Goal: Task Accomplishment & Management: Complete application form

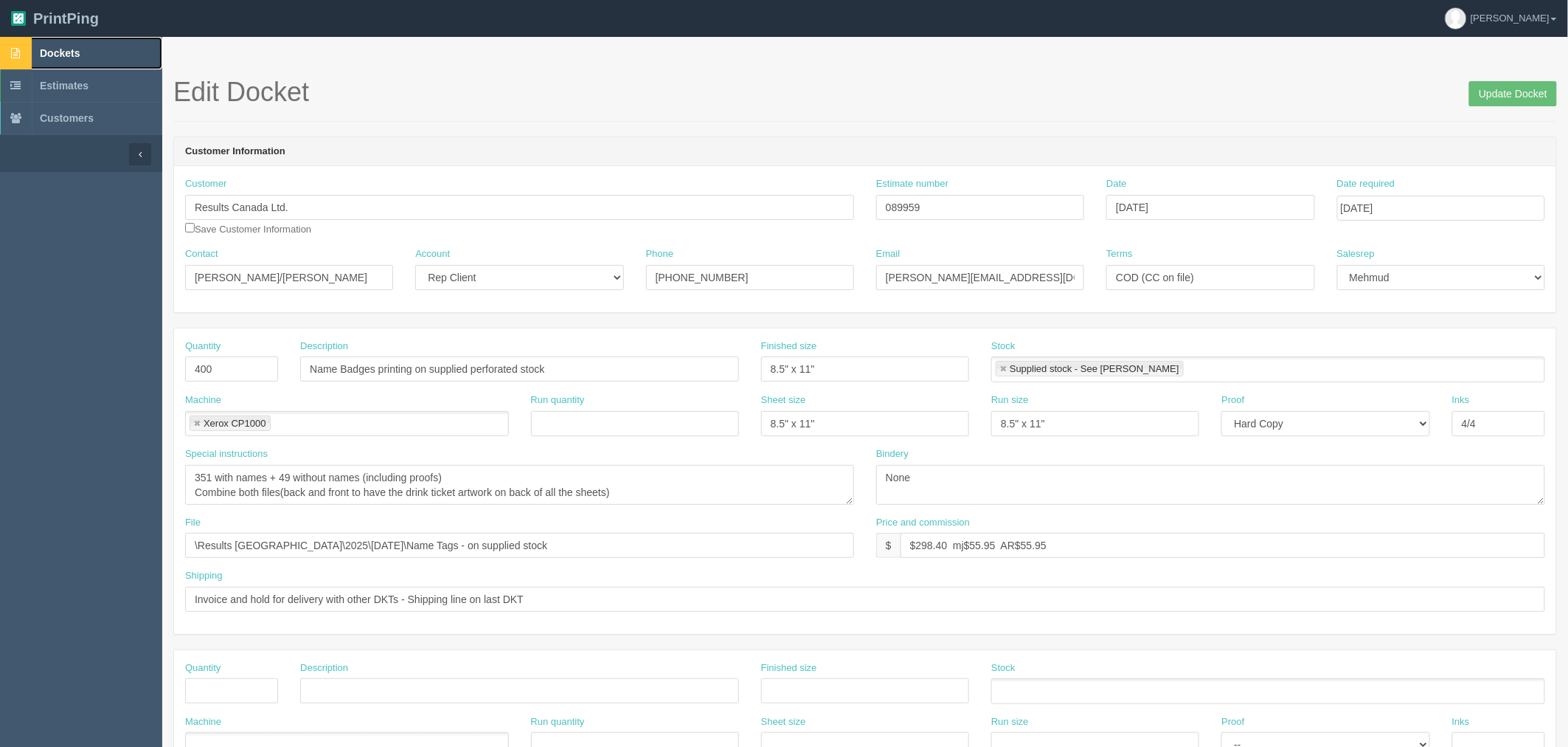
click at [65, 49] on span "Dockets" at bounding box center [59, 53] width 40 height 12
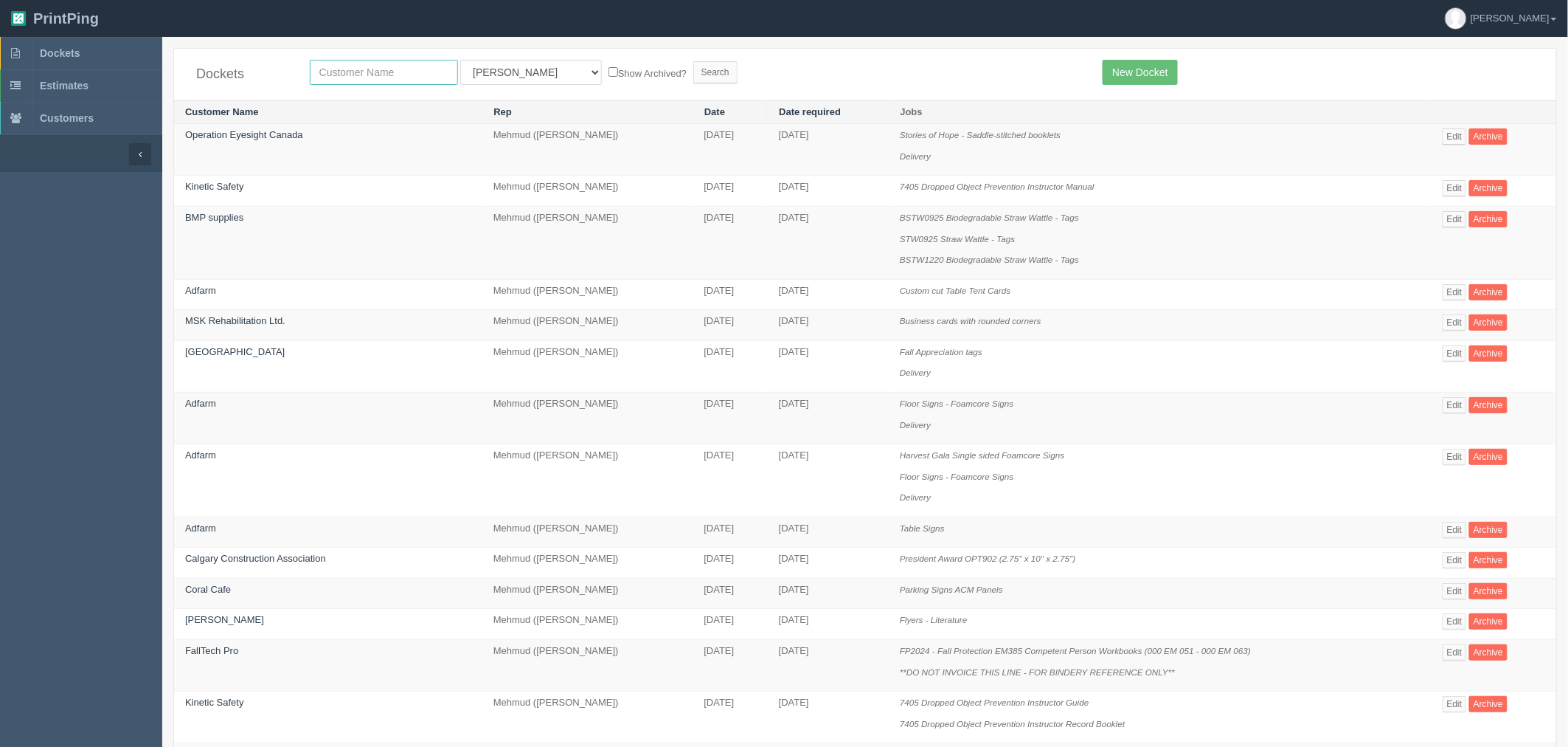
click at [367, 66] on input "text" at bounding box center [383, 72] width 148 height 25
type input "arterra"
click at [693, 61] on input "Search" at bounding box center [715, 72] width 44 height 22
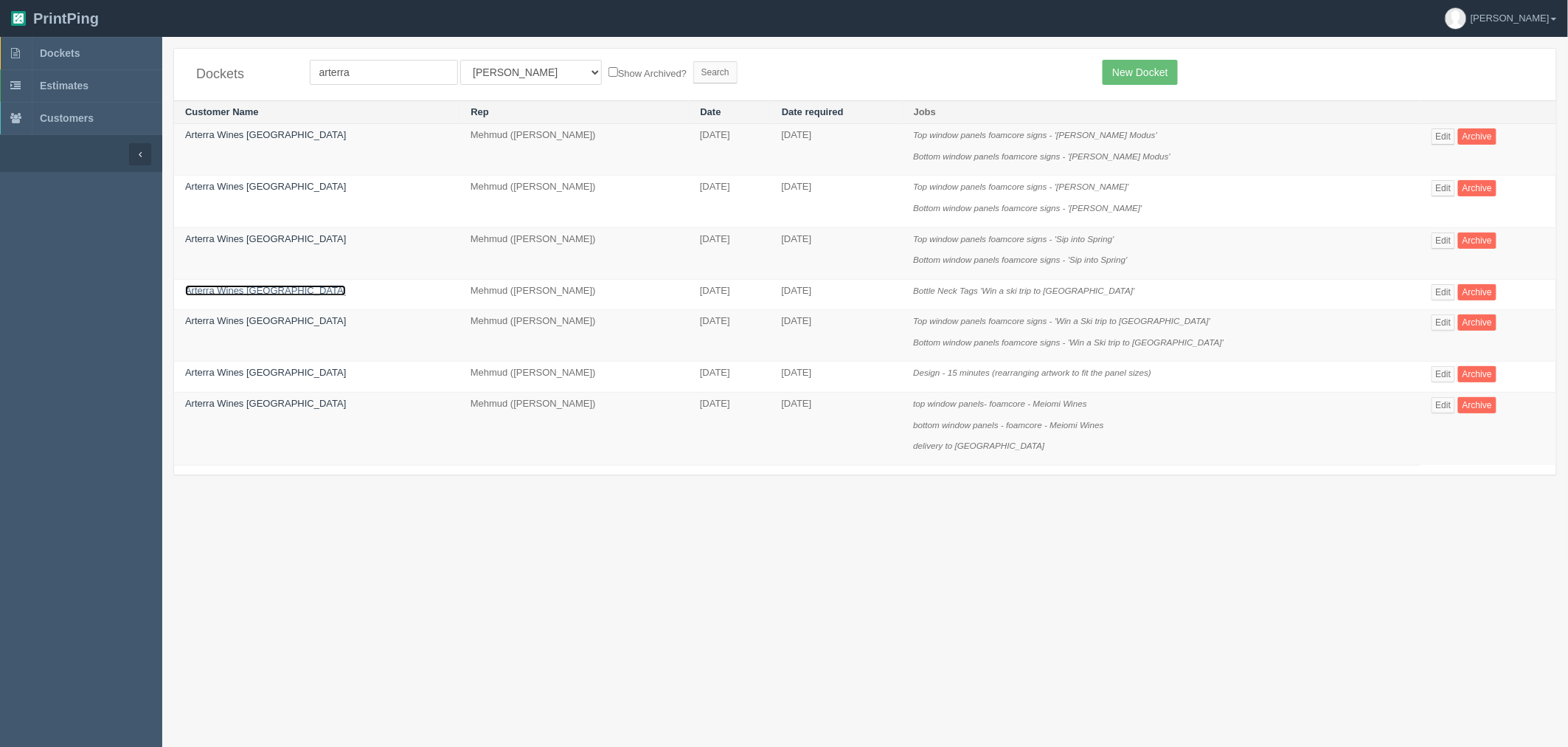
click at [231, 286] on link "Arterra Wines Canada" at bounding box center [265, 290] width 161 height 11
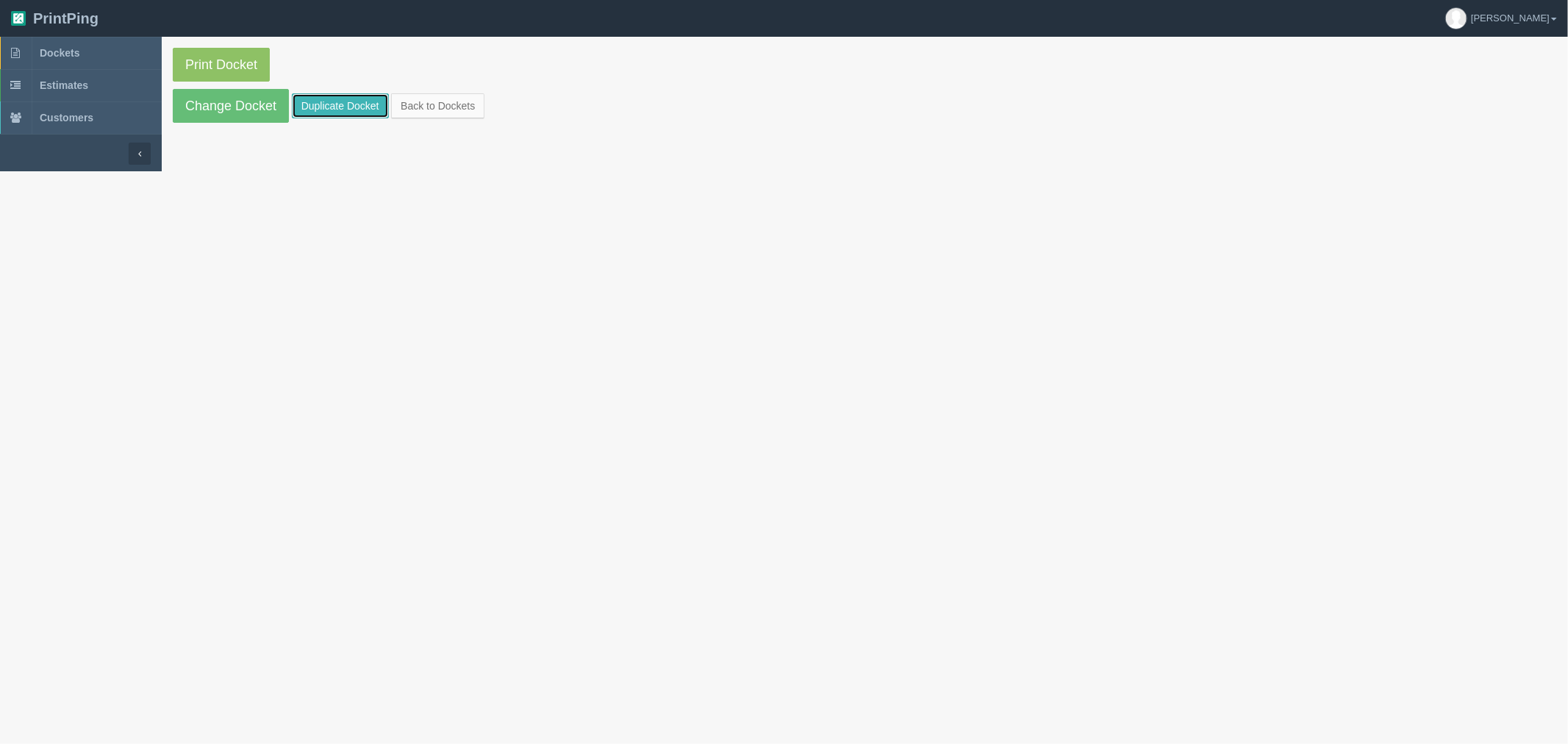
click at [326, 105] on link "Duplicate Docket" at bounding box center [340, 106] width 97 height 25
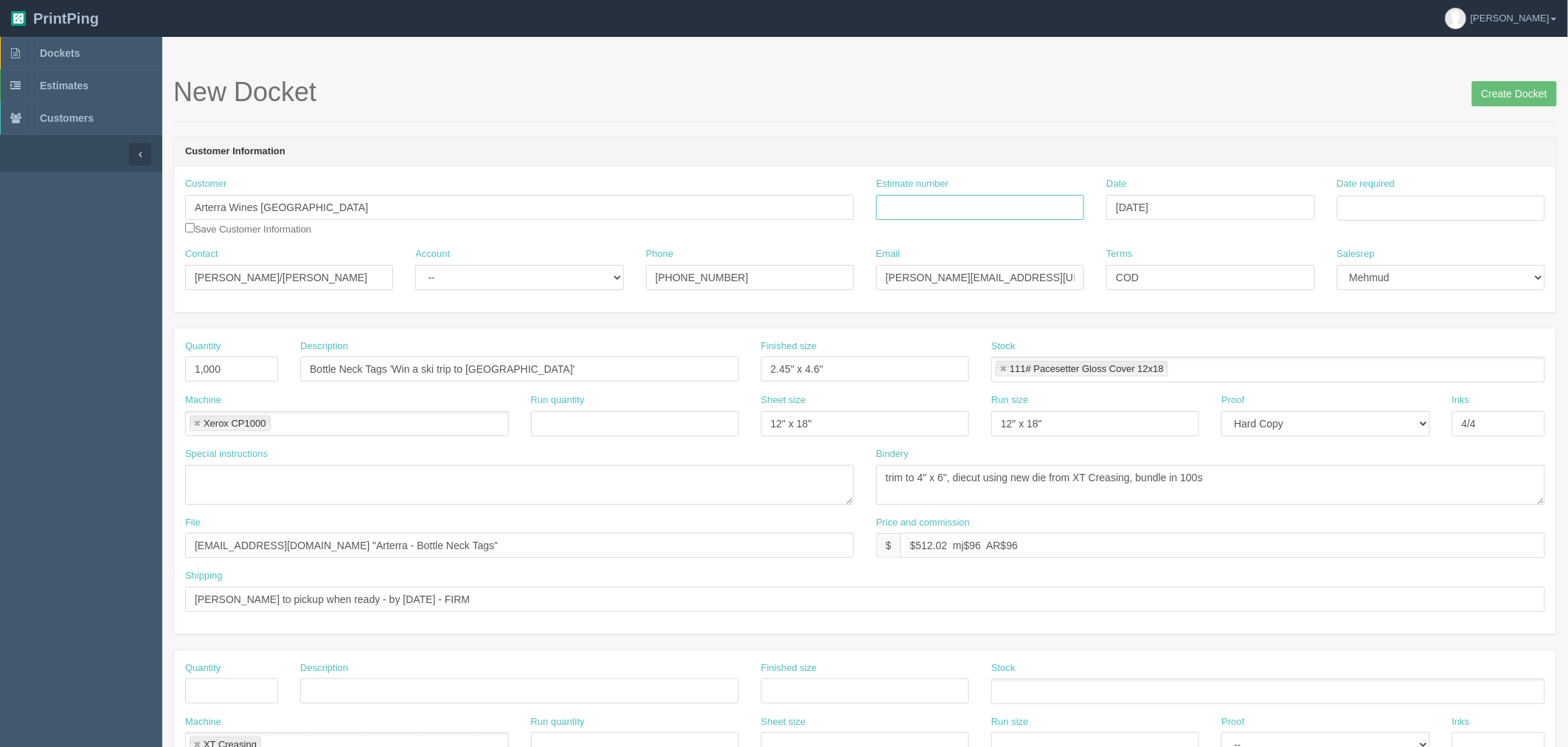
drag, startPoint x: 934, startPoint y: 203, endPoint x: 792, endPoint y: 232, distance: 144.9
click at [934, 203] on input "Estimate number" at bounding box center [980, 208] width 208 height 25
paste input "092215"
type input "092215"
drag, startPoint x: 233, startPoint y: 373, endPoint x: 60, endPoint y: 361, distance: 173.4
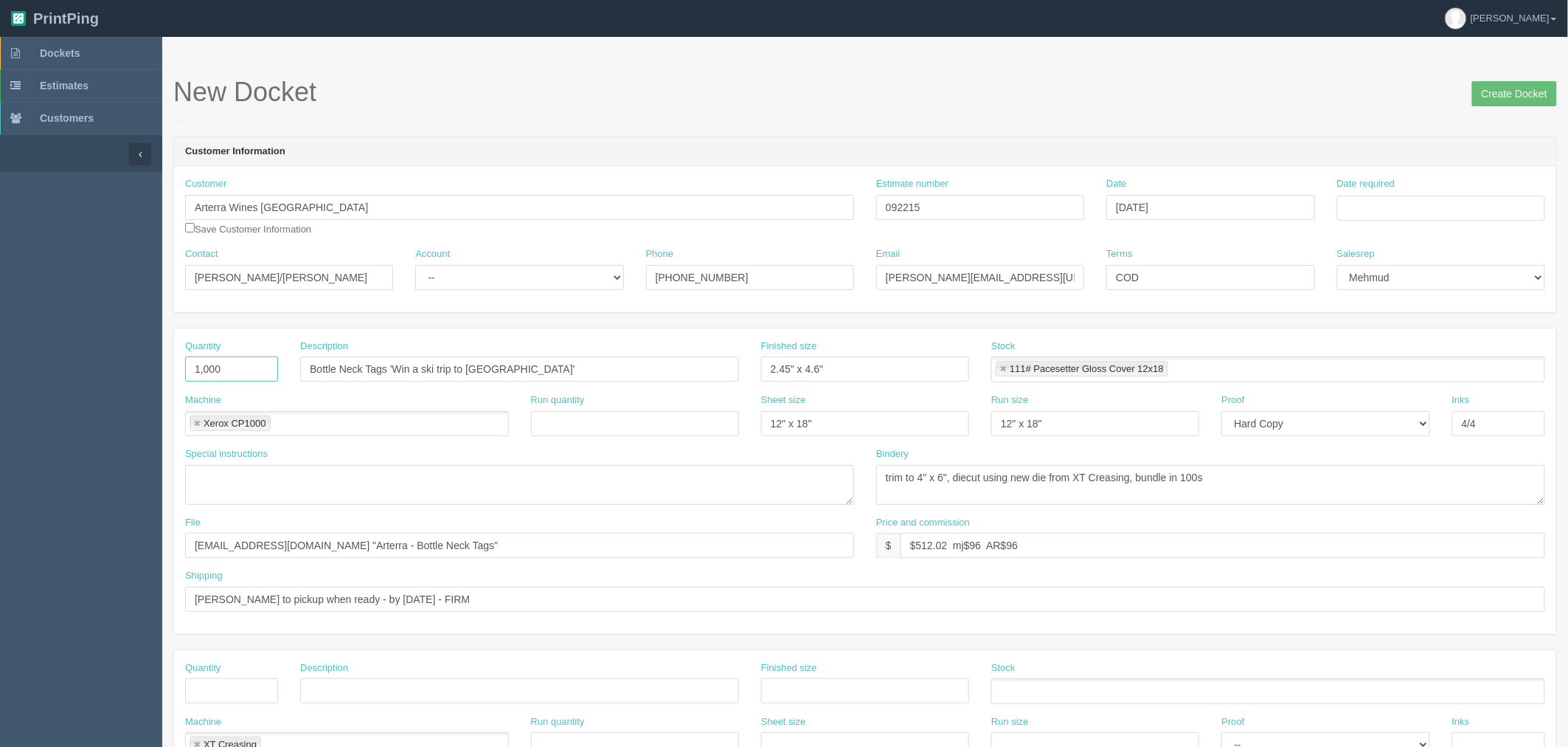
click at [65, 362] on section "Dockets Estimates Customers" at bounding box center [784, 688] width 1568 height 1303
type input "500"
click at [403, 366] on input "Bottle Neck Tags 'Win a ski trip to Whistler'" at bounding box center [520, 369] width 439 height 25
click at [395, 369] on input "Bottle Neck Tags 'Win a ski trip to Whistler'" at bounding box center [520, 369] width 439 height 25
drag, startPoint x: 551, startPoint y: 364, endPoint x: 564, endPoint y: 364, distance: 13.0
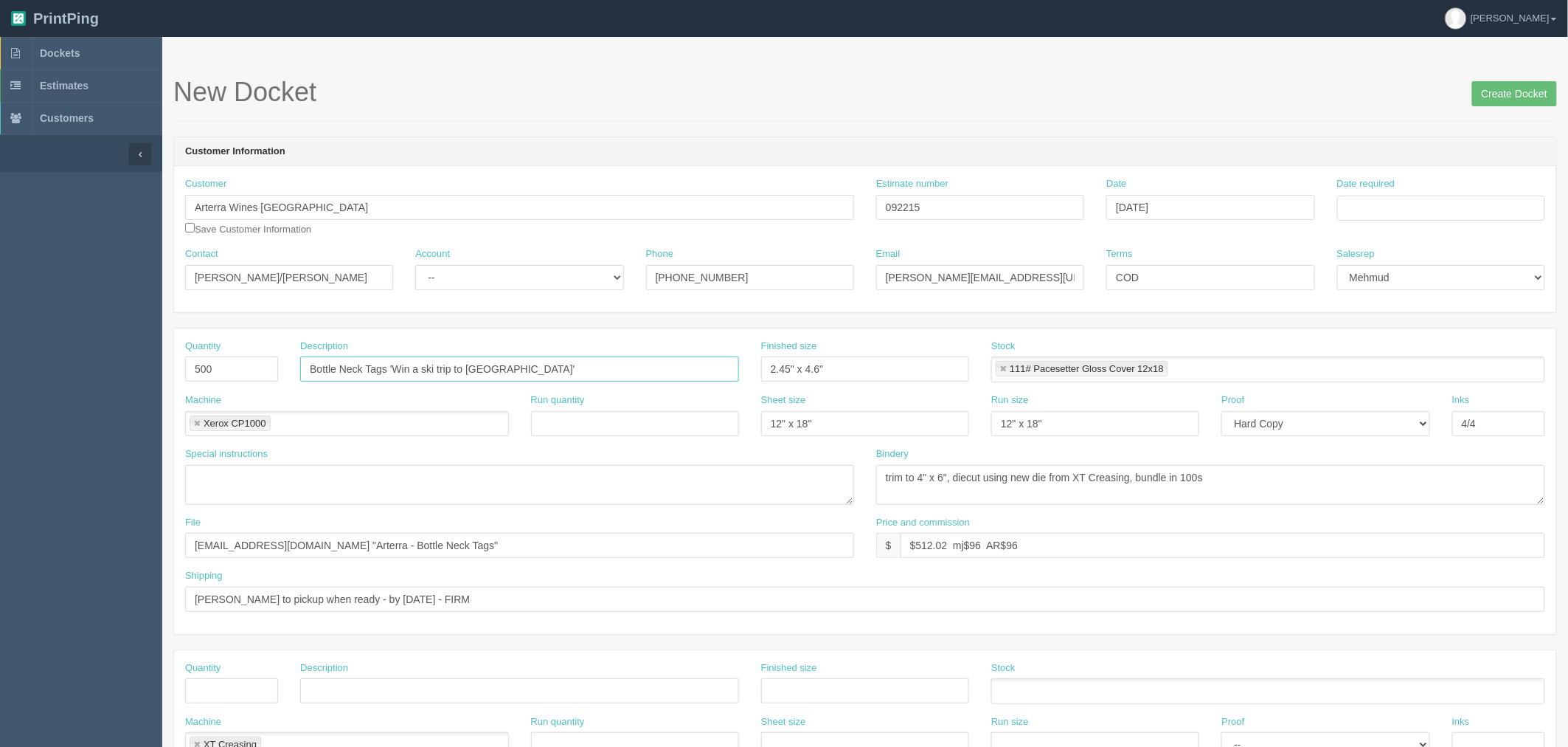
click at [554, 364] on input "Bottle Neck Tags 'Win a ski trip to Whistler'" at bounding box center [520, 369] width 439 height 25
type input "Bottle Neck Tags 'Generic ASPOTY 2025'"
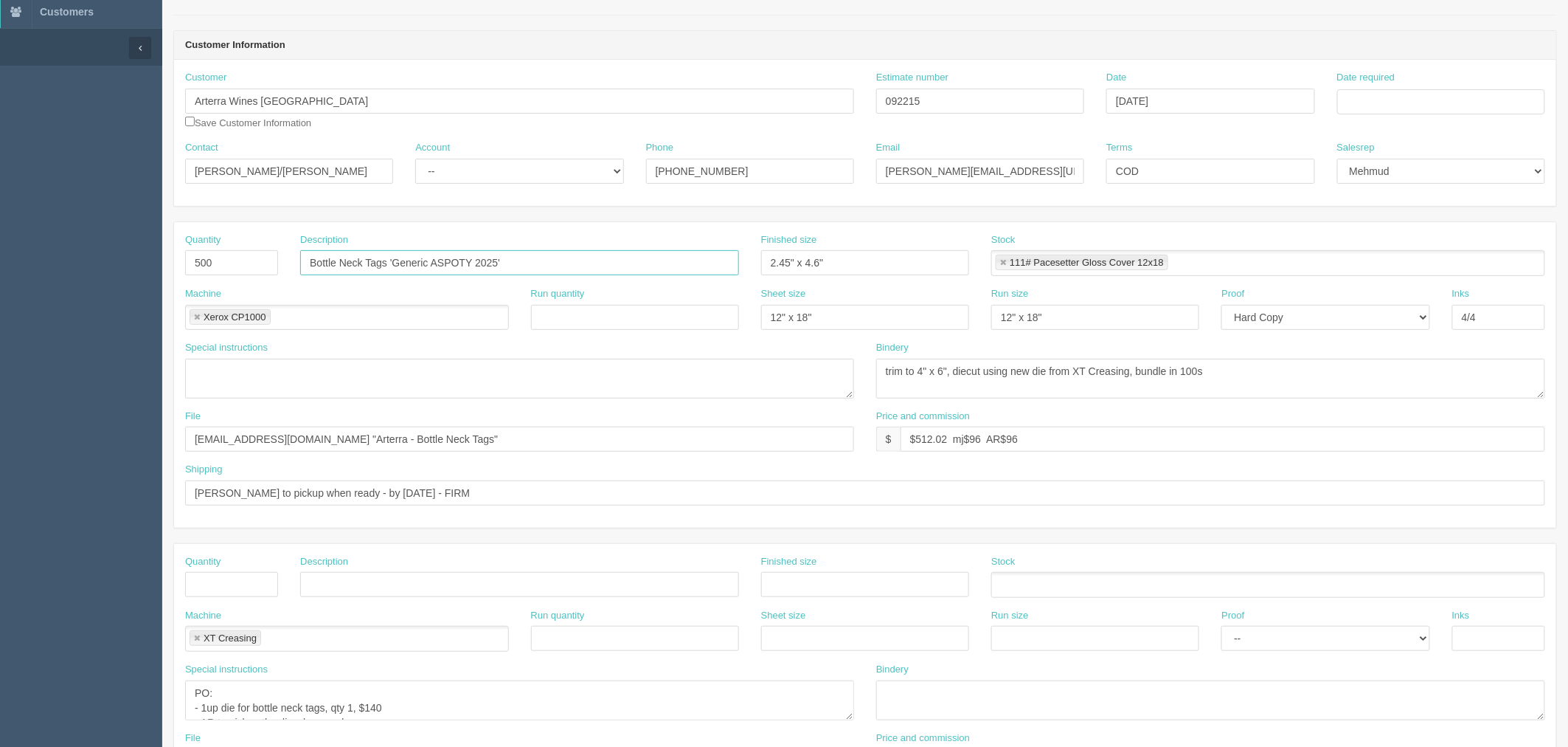
scroll to position [327, 0]
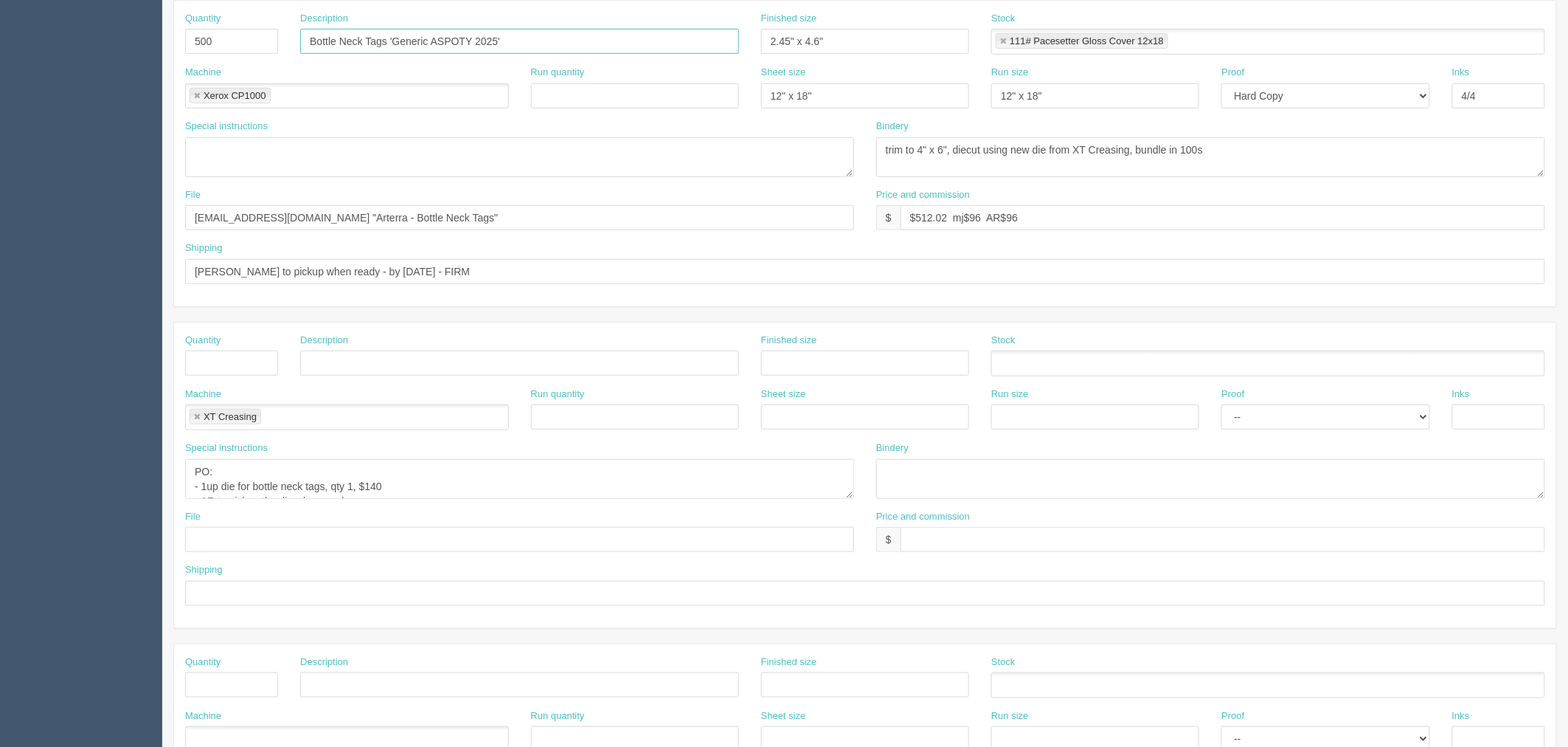
click at [196, 418] on link at bounding box center [197, 416] width 8 height 9
type input "Bottle Neck Tags 'Generic ASPOTY 2025'"
click at [243, 482] on textarea "PO: - 1up die for bottle neck tags, qty 1, $140 - AR to pickup the die when rea…" at bounding box center [519, 478] width 669 height 40
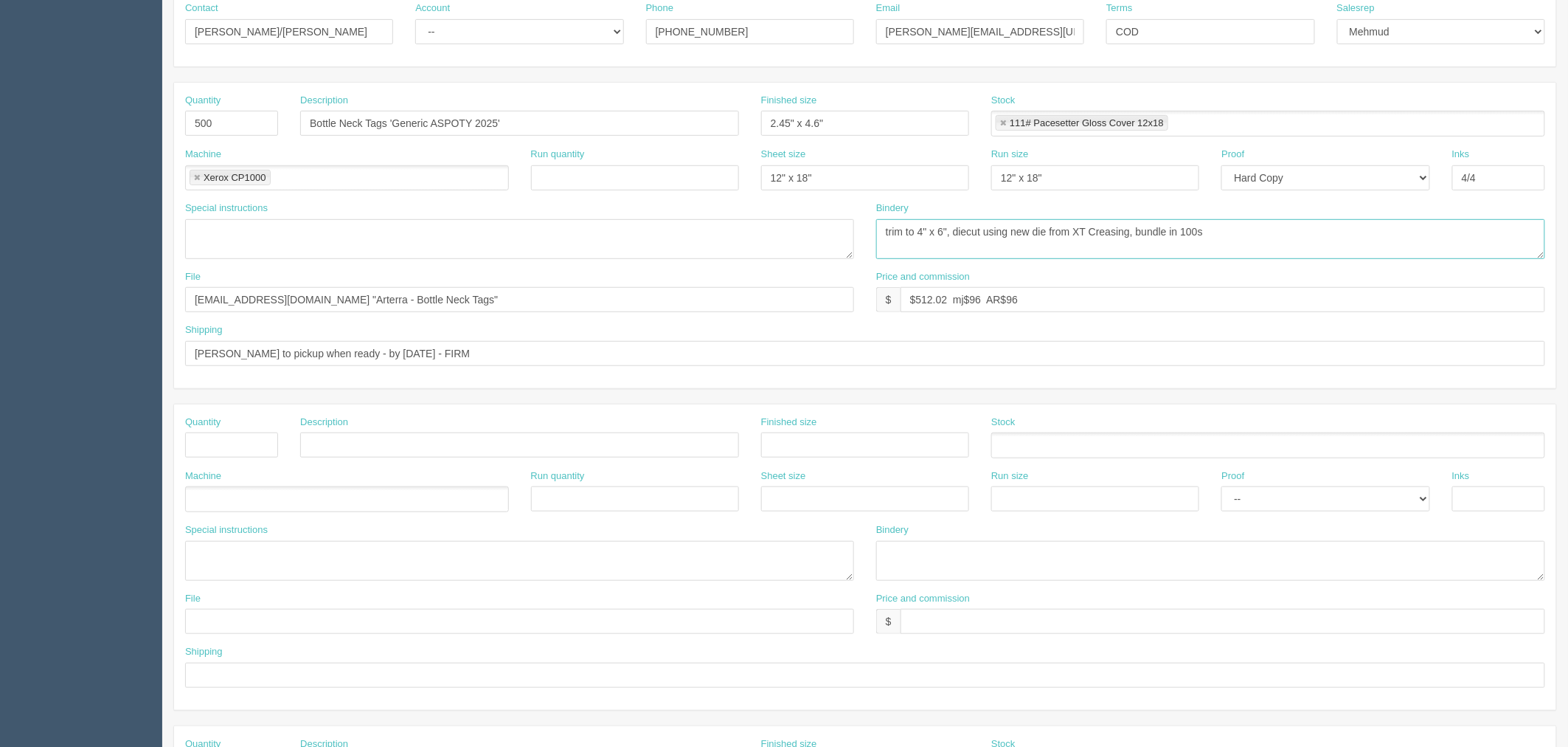
click at [1120, 243] on textarea "trim to 4" x 6", diecut using new die from XT Creasing, bundle in 100s" at bounding box center [1210, 238] width 669 height 40
click at [1090, 232] on textarea "trim to 4" x 6", diecut using new die from XT Creasing, bundle in 100s" at bounding box center [1210, 238] width 669 height 40
type textarea "trim to 4" x 6", diecut using arterra wines die# , bundle in 100s"
click at [389, 239] on textarea at bounding box center [519, 238] width 669 height 40
click at [470, 357] on input "Amanda to pickup when ready - by 13th Nov - FIRM" at bounding box center [865, 354] width 1360 height 25
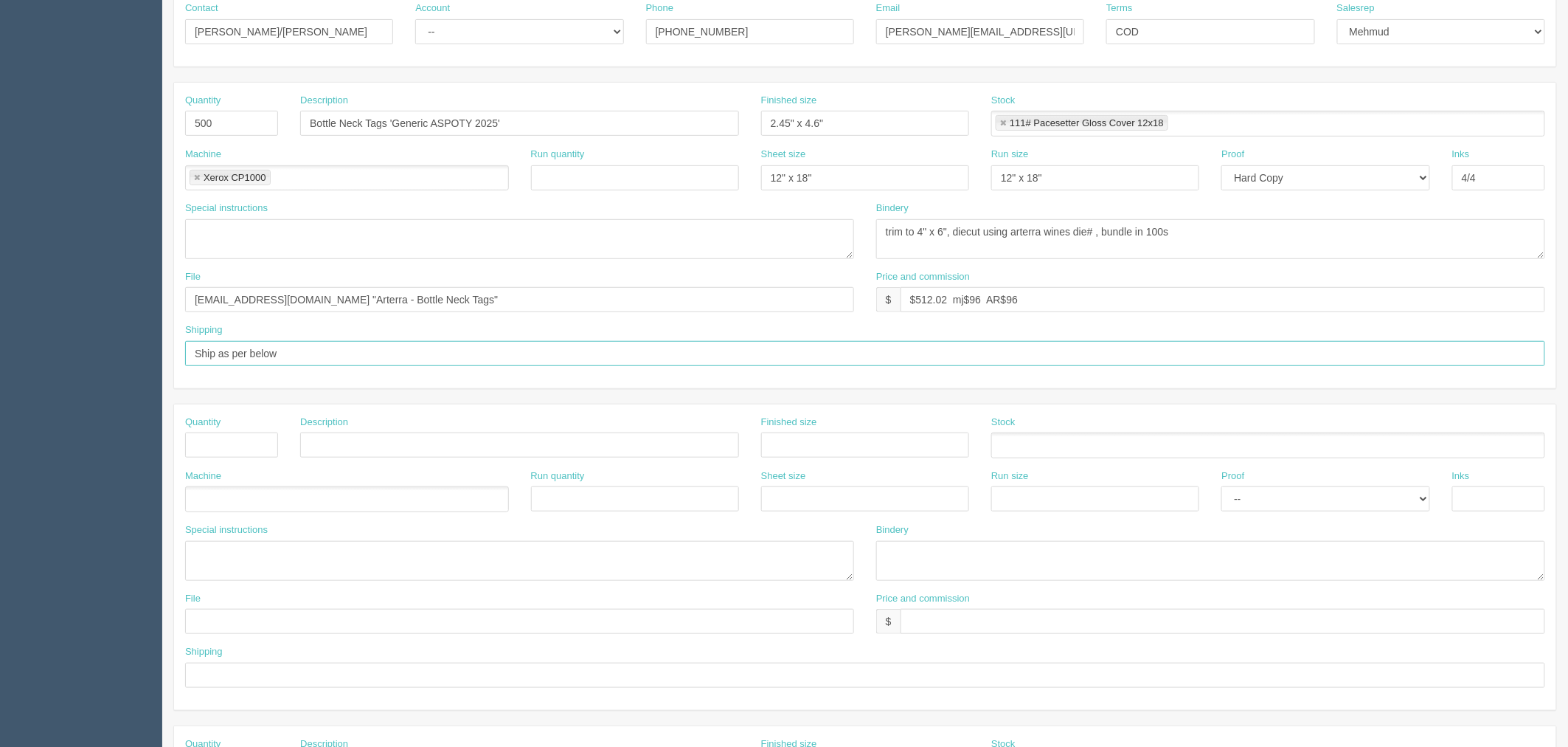
type input "Ship as per below"
type input "1"
click at [1220, 234] on textarea "trim to 4" x 6", diecut using new die from XT Creasing, bundle in 100s" at bounding box center [1210, 238] width 669 height 40
click at [1108, 231] on textarea "trim to 4" x 6", diecut using new die from XT Creasing, bundle in 100s" at bounding box center [1210, 238] width 669 height 40
type textarea "trim to 4" x 6", diecut using Arterra Wines, bundle per below shipments"
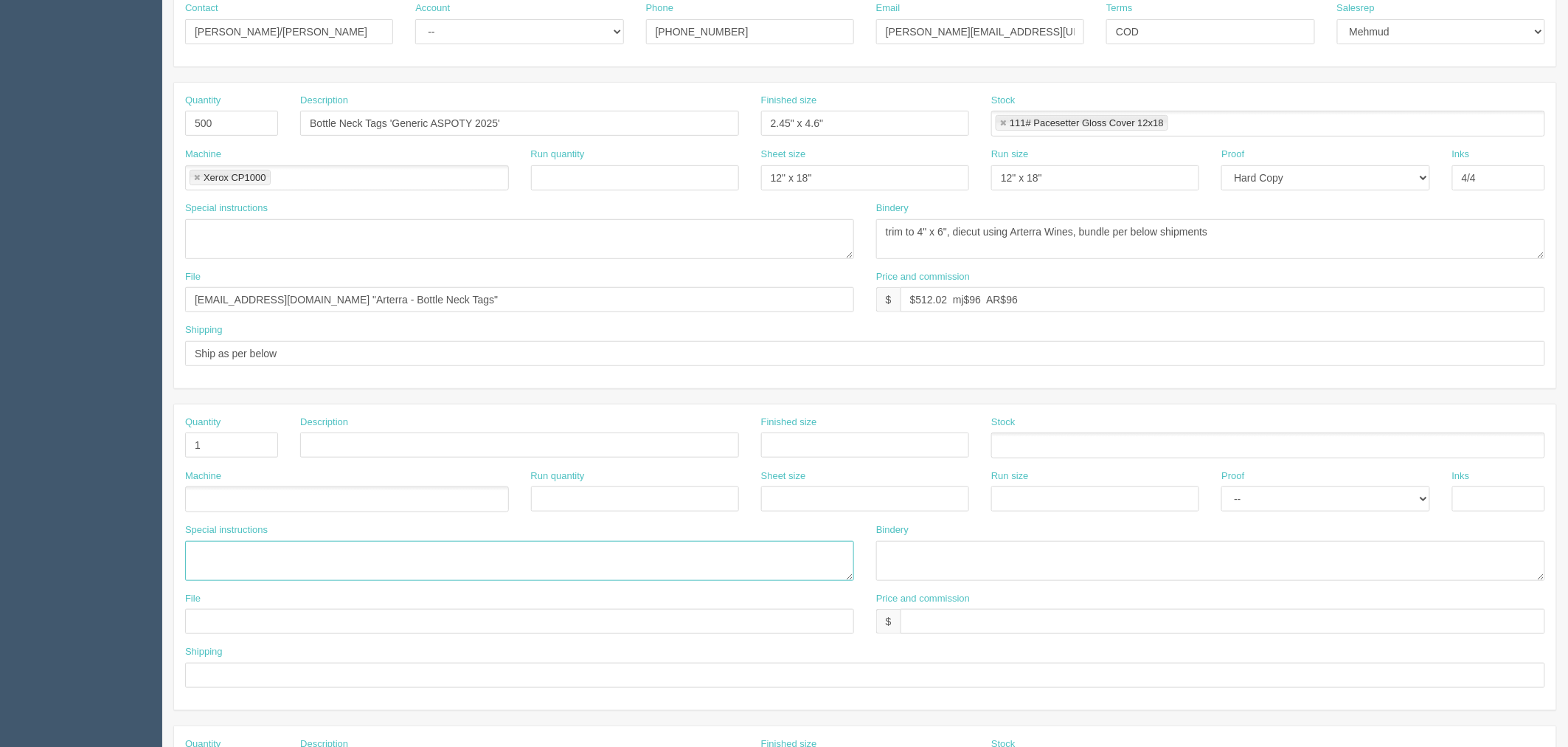
click at [252, 555] on textarea "PO: - 1up die for bottle neck tags, qty 1, $140 - AR to pickup the die when rea…" at bounding box center [519, 560] width 669 height 40
paste textarea "150 - neck tags to the following Storage unit Mint Storage Unit d101 1345 Niakw…"
type textarea "Mint Storage Unit d101 1345 Niakwa Road East, Winnipeg, MB R2J 3T3"
click at [351, 443] on input "text" at bounding box center [520, 445] width 439 height 25
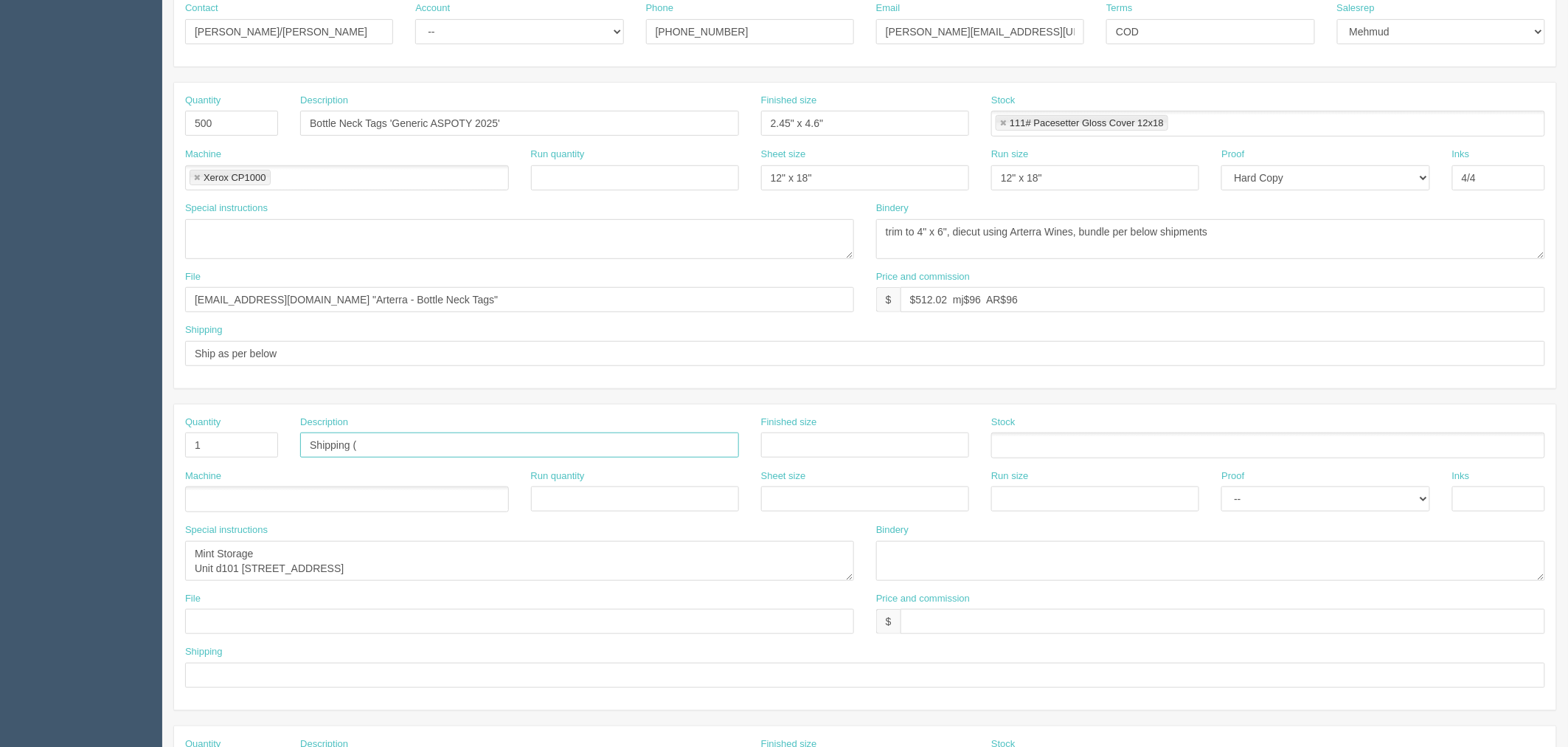
paste input "150 - neck tags"
type input "Shipping (150 - neck tags)"
click at [339, 503] on ul at bounding box center [347, 499] width 324 height 25
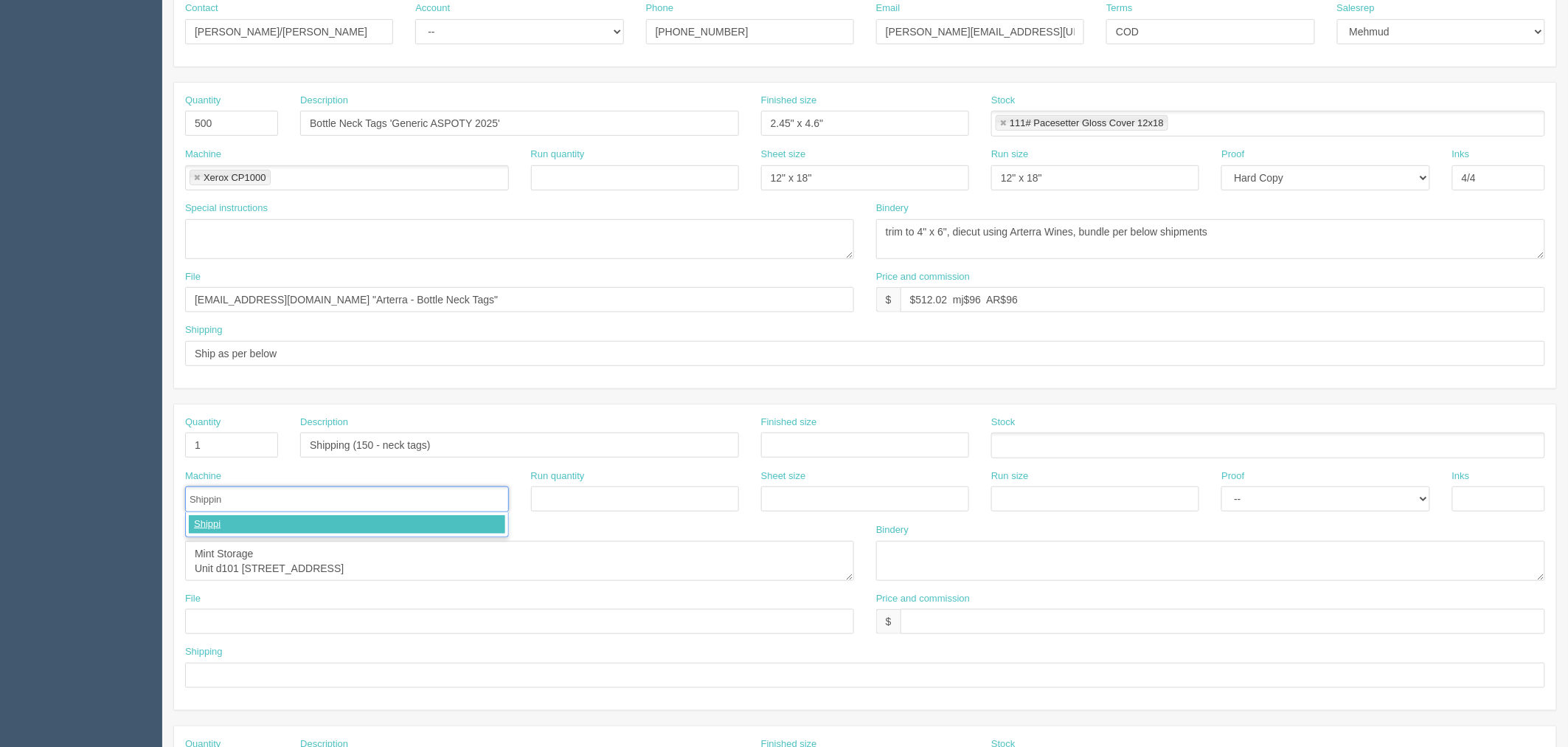
type input "Shipping"
drag, startPoint x: 1239, startPoint y: 222, endPoint x: 1357, endPoint y: 315, distance: 150.2
click at [1243, 222] on textarea "trim to 4" x 6", diecut using new die from XT Creasing, bundle in 100s" at bounding box center [1210, 238] width 669 height 40
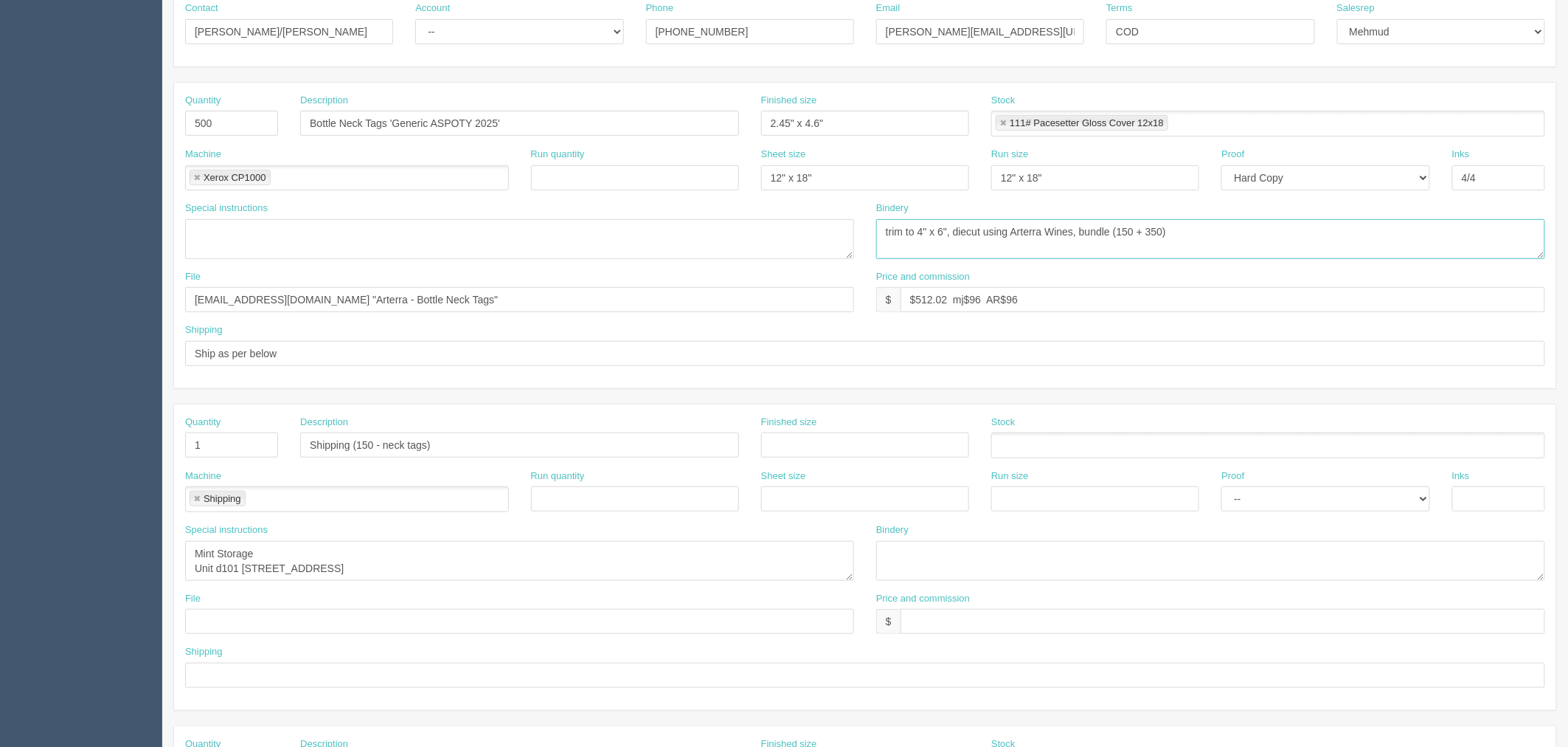
type textarea "trim to 4" x 6", diecut using Arterra Wines, bundle (150 + 350)"
drag, startPoint x: 378, startPoint y: 438, endPoint x: 445, endPoint y: 521, distance: 106.7
click at [378, 439] on input "Shipping (150 - neck tags)" at bounding box center [520, 445] width 439 height 25
type input "Shipping (150x neck tags)"
click at [926, 612] on input "text" at bounding box center [1223, 622] width 645 height 25
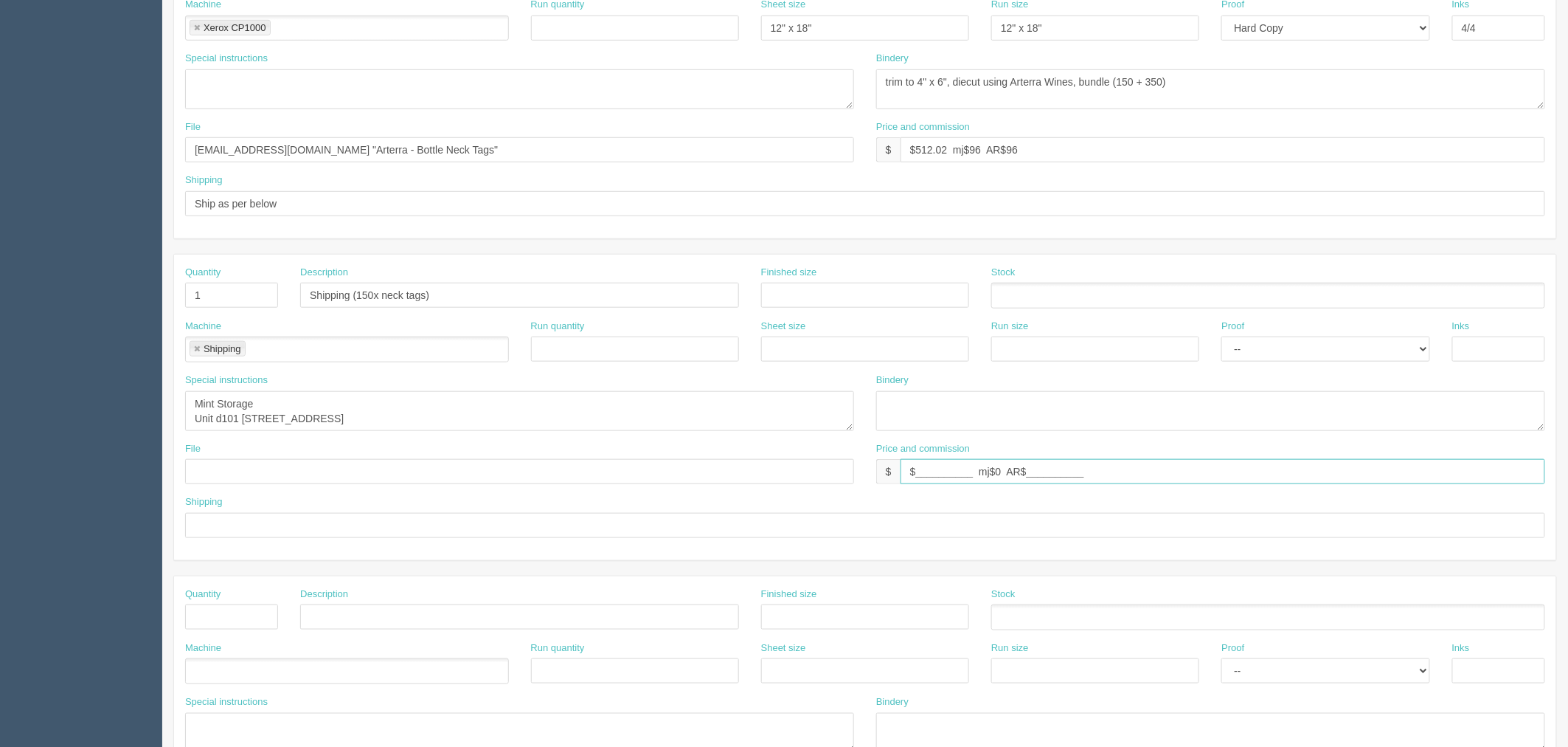
scroll to position [594, 0]
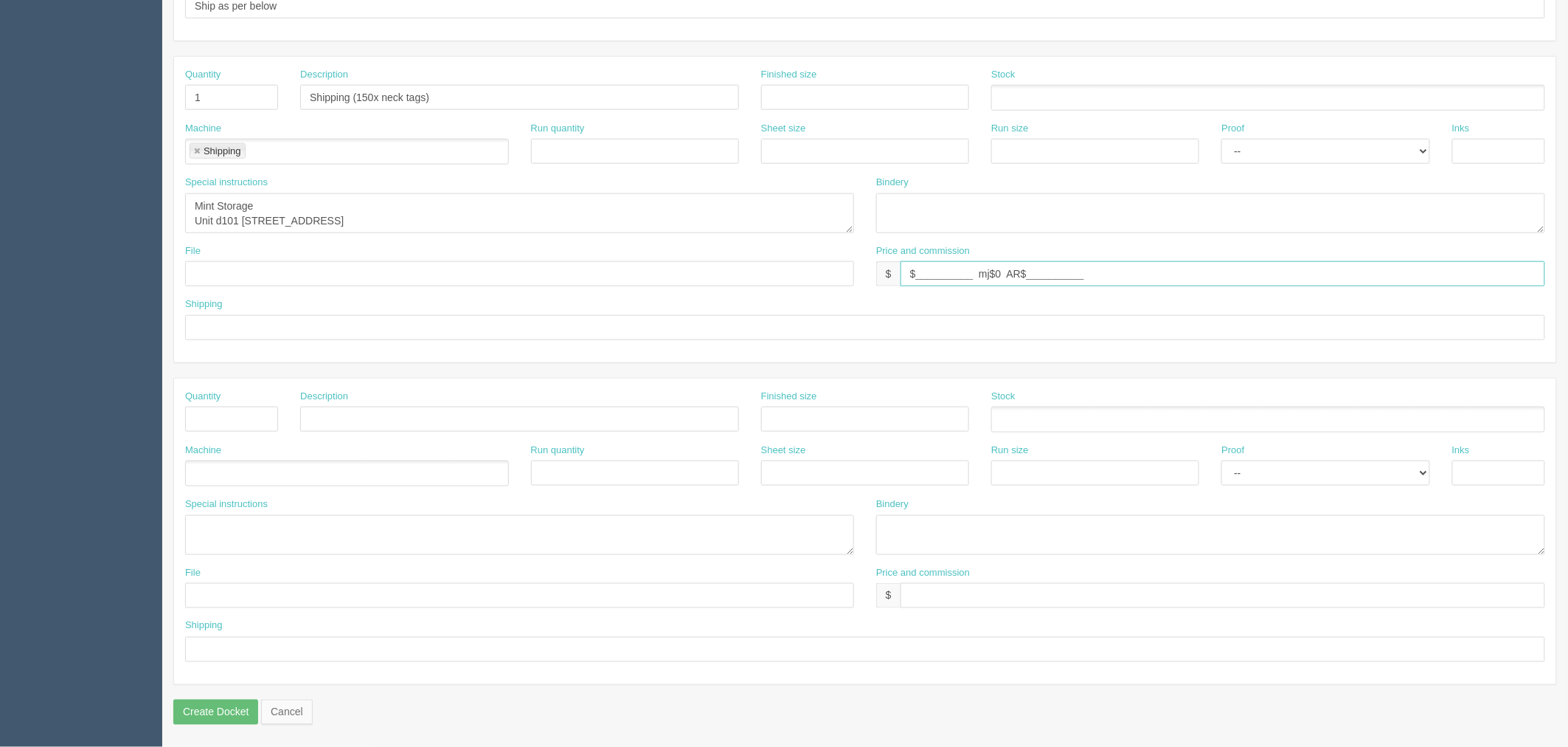
type input "$__________ mj$0 AR$__________"
click at [225, 418] on input "text" at bounding box center [231, 419] width 93 height 25
type input "1"
type input "Shipping"
click at [270, 325] on input "text" at bounding box center [865, 328] width 1360 height 25
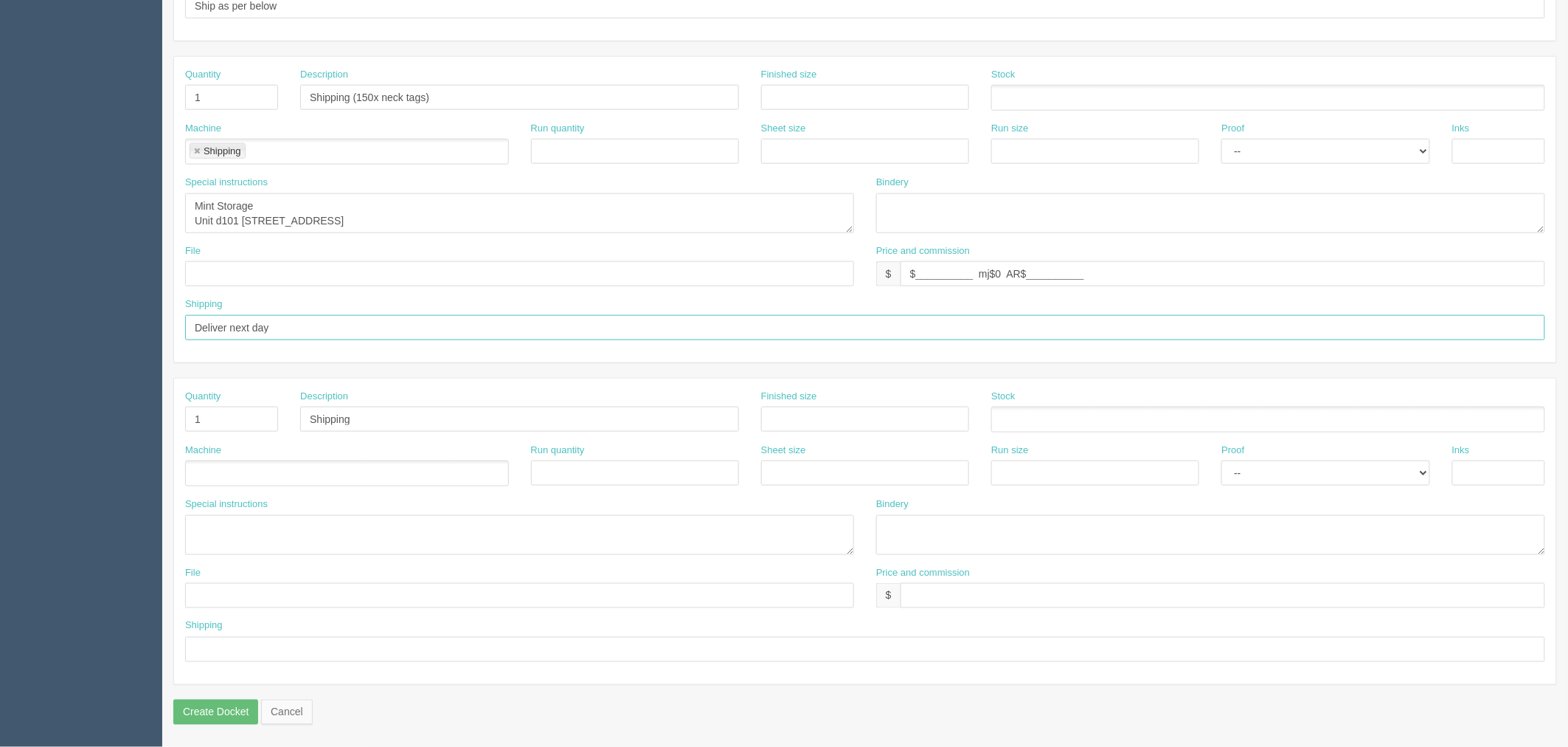
type input "Deliver next day"
drag, startPoint x: 270, startPoint y: 646, endPoint x: 494, endPoint y: 652, distance: 224.1
click at [270, 646] on input "text" at bounding box center [865, 649] width 1360 height 25
paste input "Deliver next day"
type input "Deliver next day"
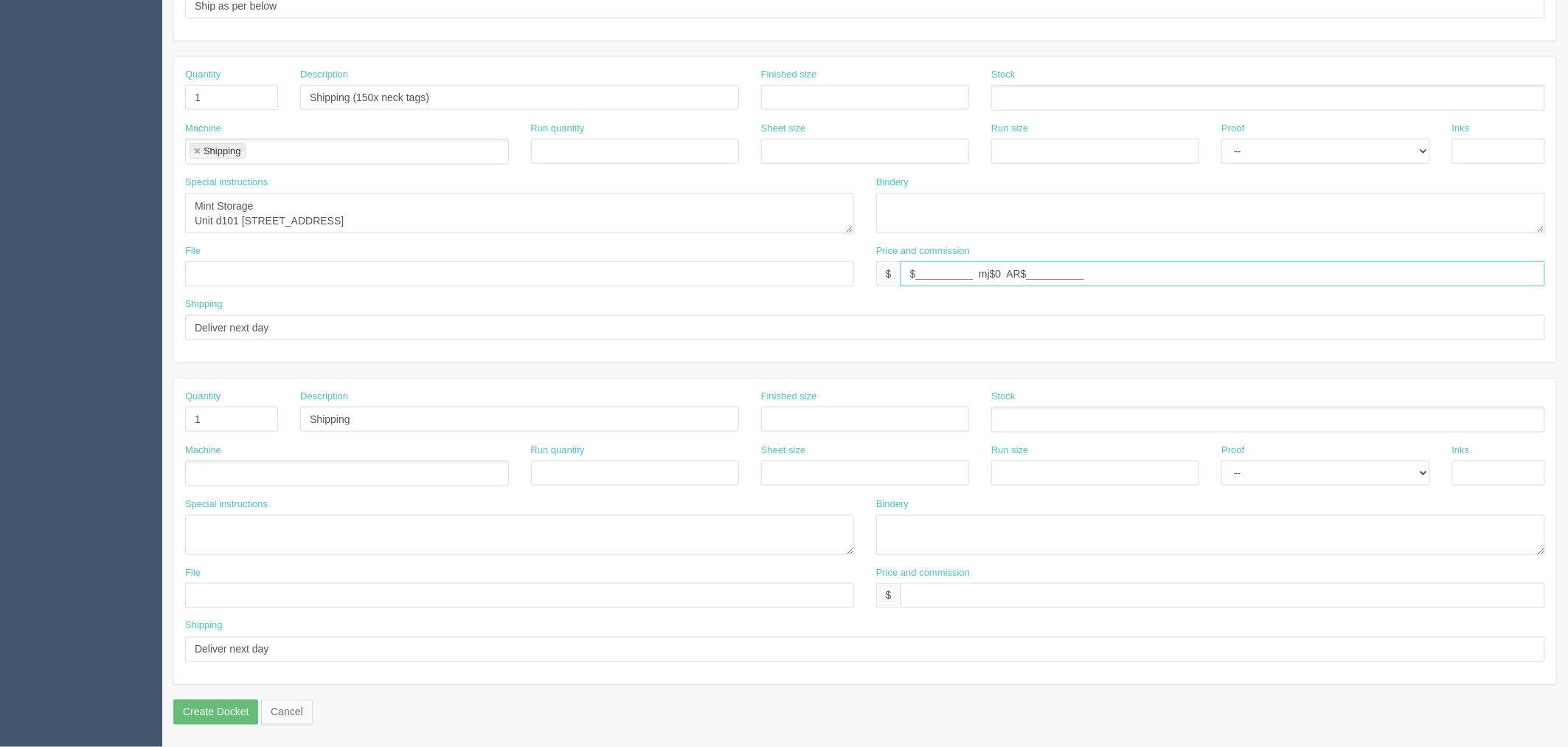
drag, startPoint x: 731, startPoint y: 251, endPoint x: 617, endPoint y: 259, distance: 114.3
click at [617, 259] on div "File Price and commission $ $__________ mj$0 AR$__________" at bounding box center [865, 271] width 1382 height 54
click at [937, 586] on input "text" at bounding box center [1223, 595] width 645 height 25
paste input "$__________ mj$0 AR$__________"
type input "$__________ mj$0 AR$__________"
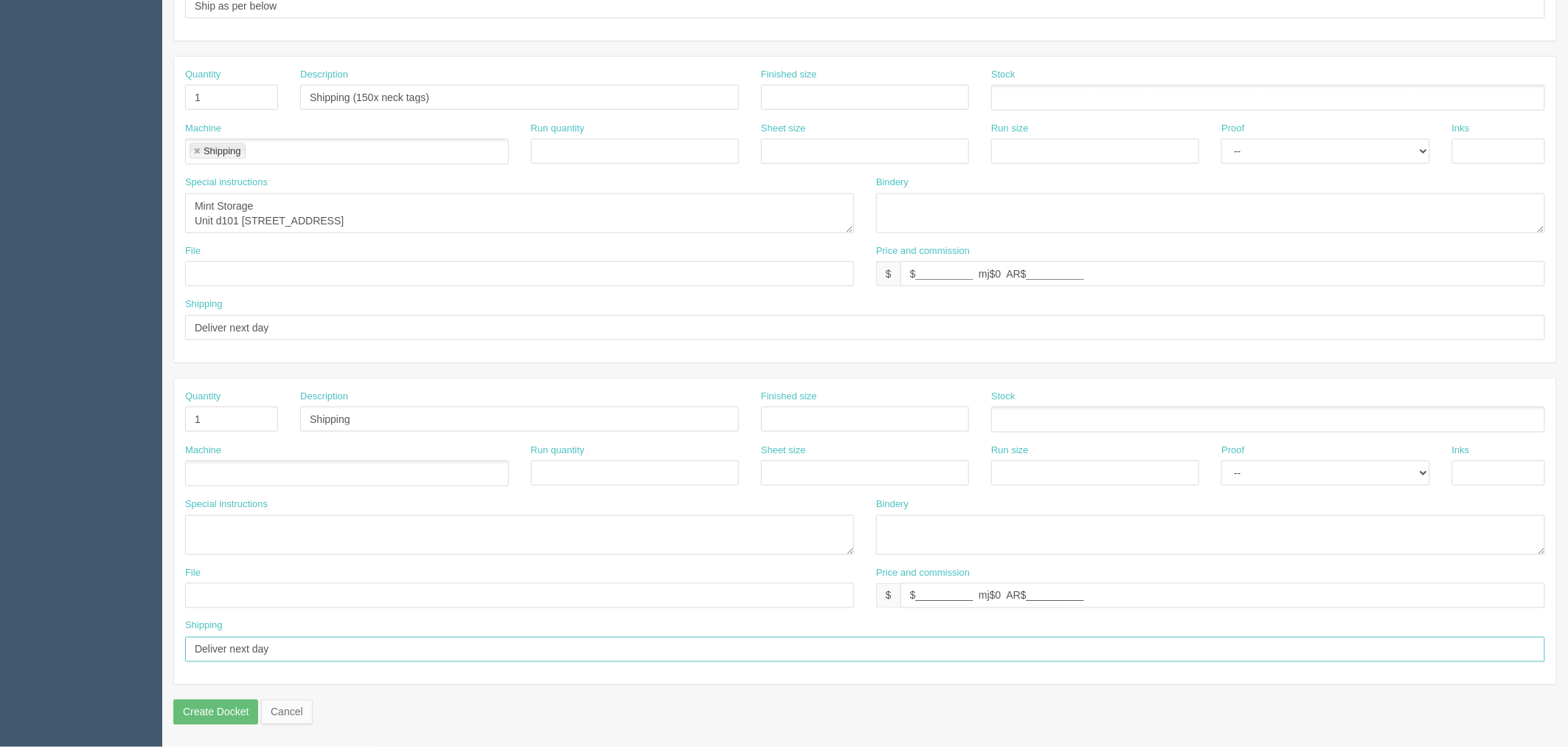
drag, startPoint x: 231, startPoint y: 646, endPoint x: 852, endPoint y: 632, distance: 621.2
click at [852, 632] on div "Shipping Deliver next day" at bounding box center [865, 640] width 1360 height 42
type input "Deliver by Wednesday EOD"
drag, startPoint x: 241, startPoint y: 320, endPoint x: 70, endPoint y: 320, distance: 171.0
click at [75, 320] on section "Dockets Estimates Customers" at bounding box center [784, 95] width 1568 height 1303
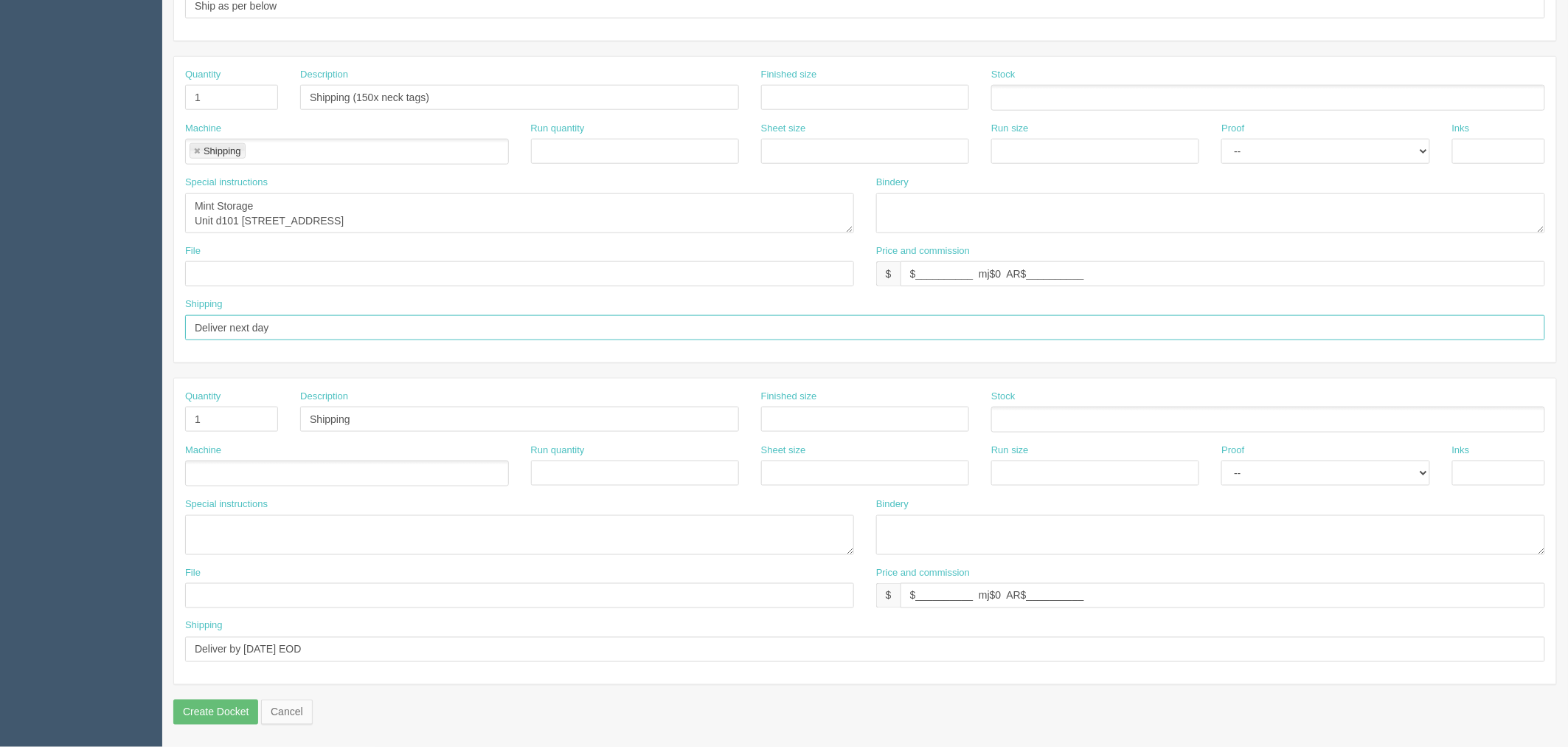
paste input "by Wednesday EOD"
type input "Deliver by Wednesday EOD"
click at [211, 527] on textarea at bounding box center [519, 534] width 669 height 40
paste textarea "Avery McDannold APEX Key Account Manager, Prairies Breakthru Beverage – UNITED …"
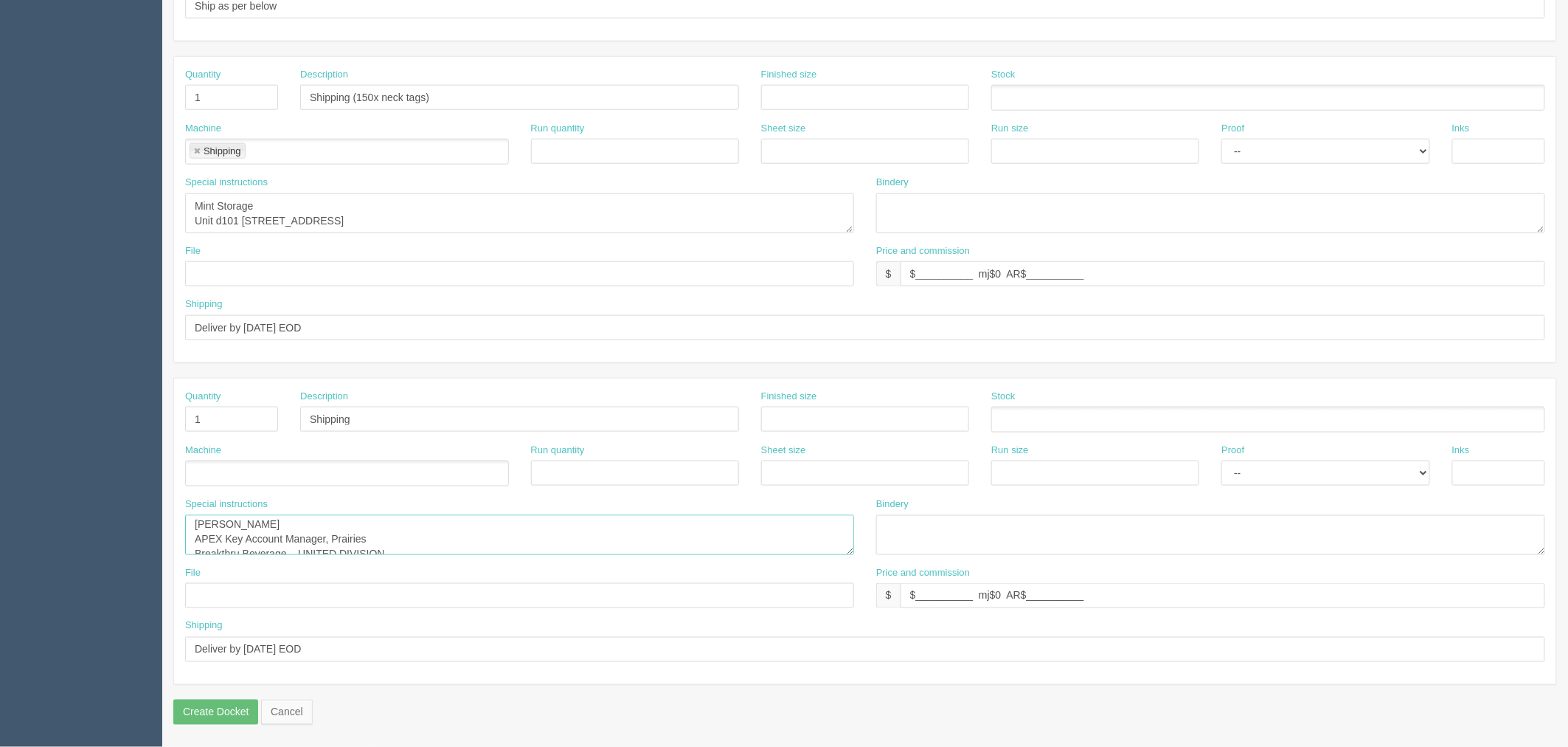
type textarea "Avery McDannold APEX Key Account Manager, Prairies Breakthru Beverage – UNITED …"
drag, startPoint x: 353, startPoint y: 94, endPoint x: 682, endPoint y: 123, distance: 330.3
click at [682, 123] on div "Quantity 1 Description Shipping (150x neck tags) Finished size Stock Machine Sh…" at bounding box center [865, 209] width 1382 height 305
click at [391, 417] on input "Shipping" at bounding box center [520, 419] width 439 height 25
paste input "(150x neck tags)"
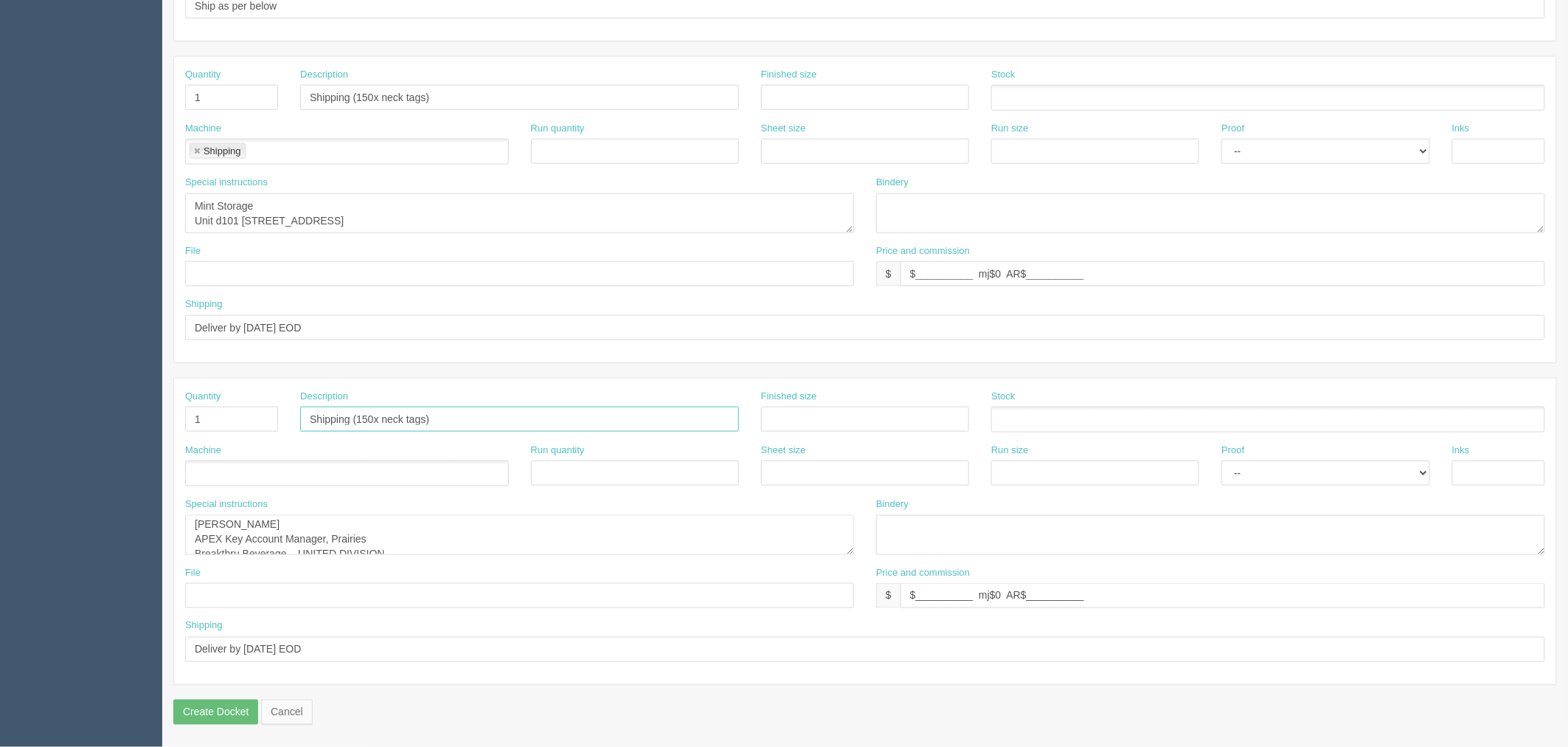
click at [364, 414] on input "Shipping (150x neck tags)" at bounding box center [520, 419] width 439 height 25
type input "Shipping (350x neck tags)"
click at [314, 472] on ul at bounding box center [347, 473] width 324 height 25
type input "Shipping"
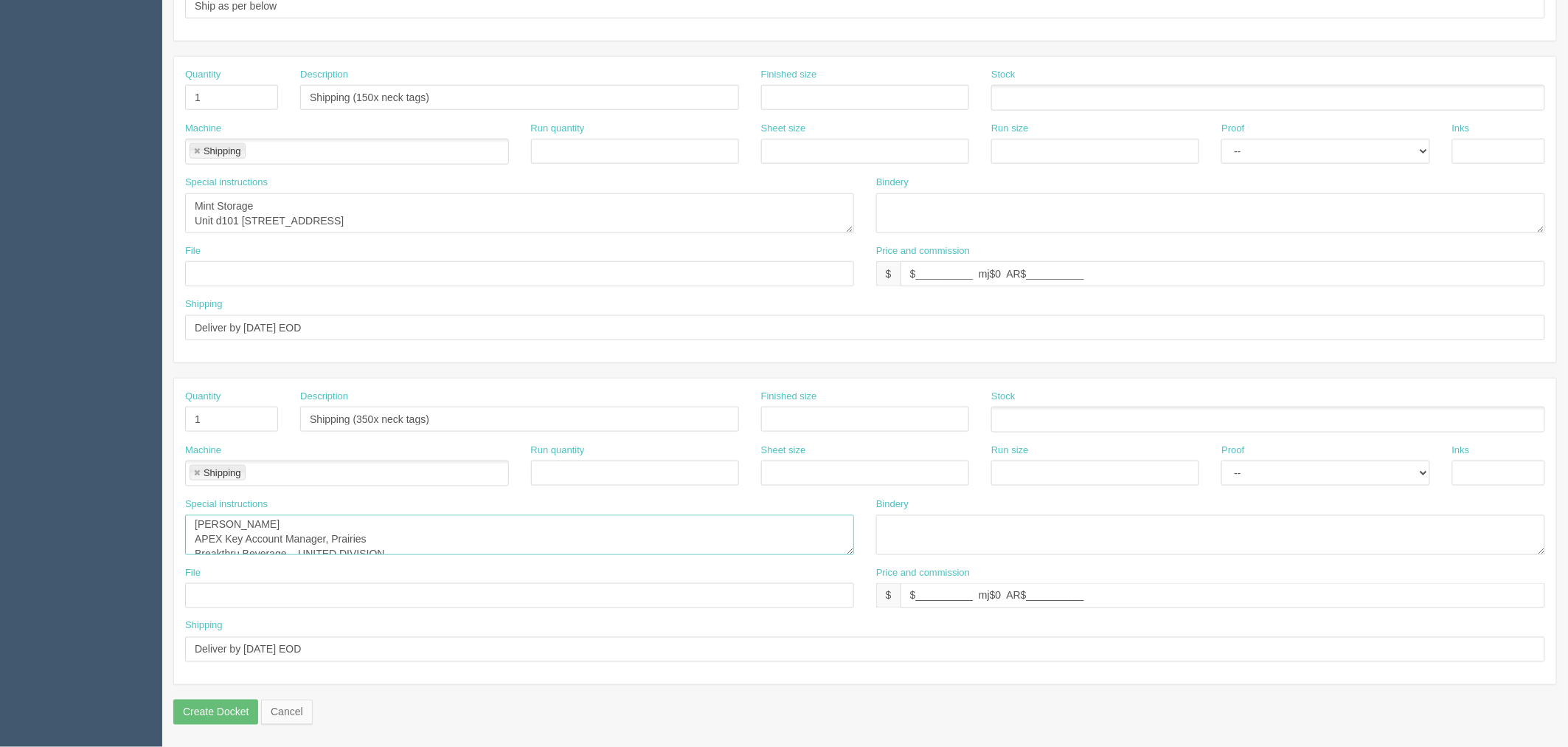
click at [378, 526] on textarea "Avery McDannold APEX Key Account Manager, Prairies Breakthru Beverage – UNITED …" at bounding box center [519, 534] width 669 height 40
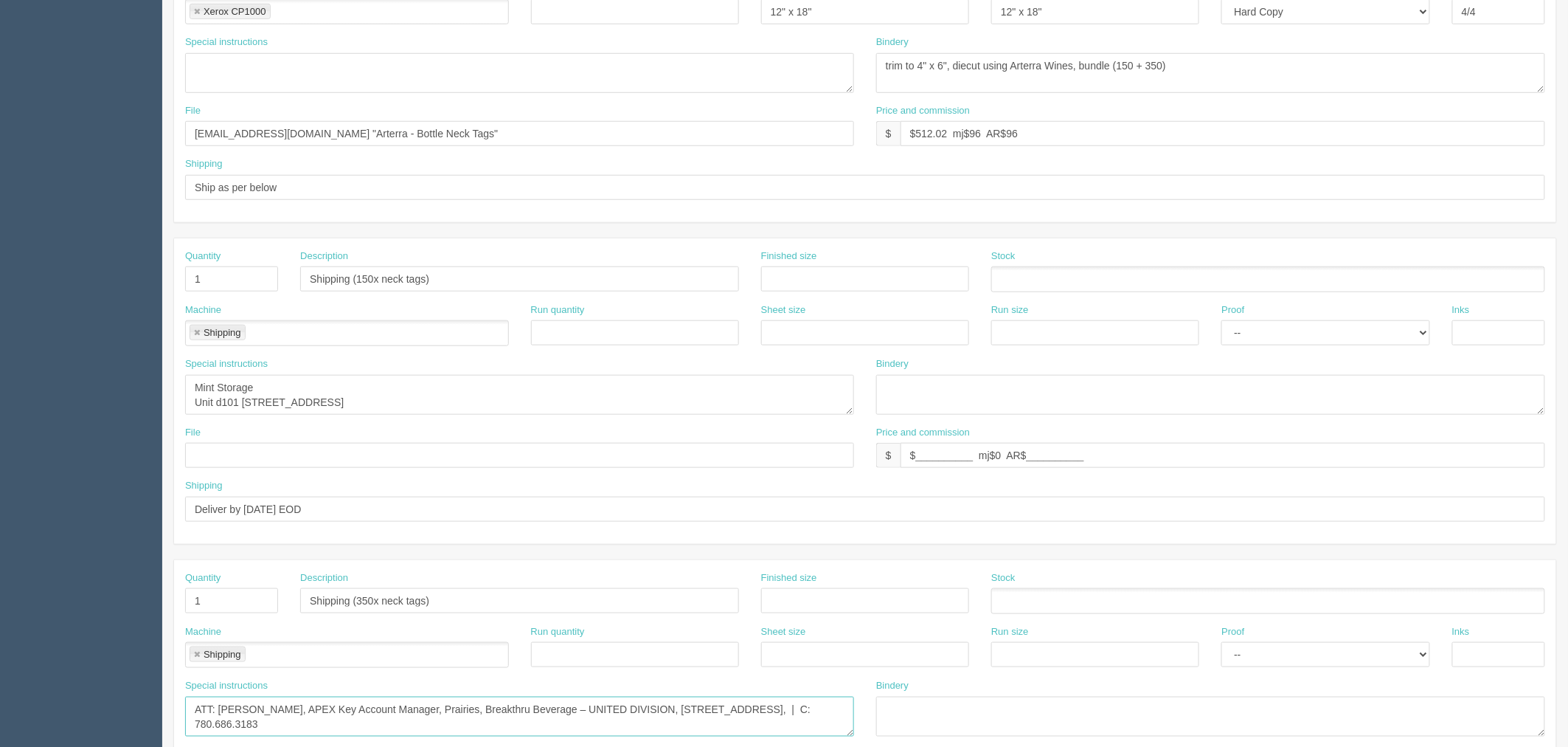
scroll to position [185, 0]
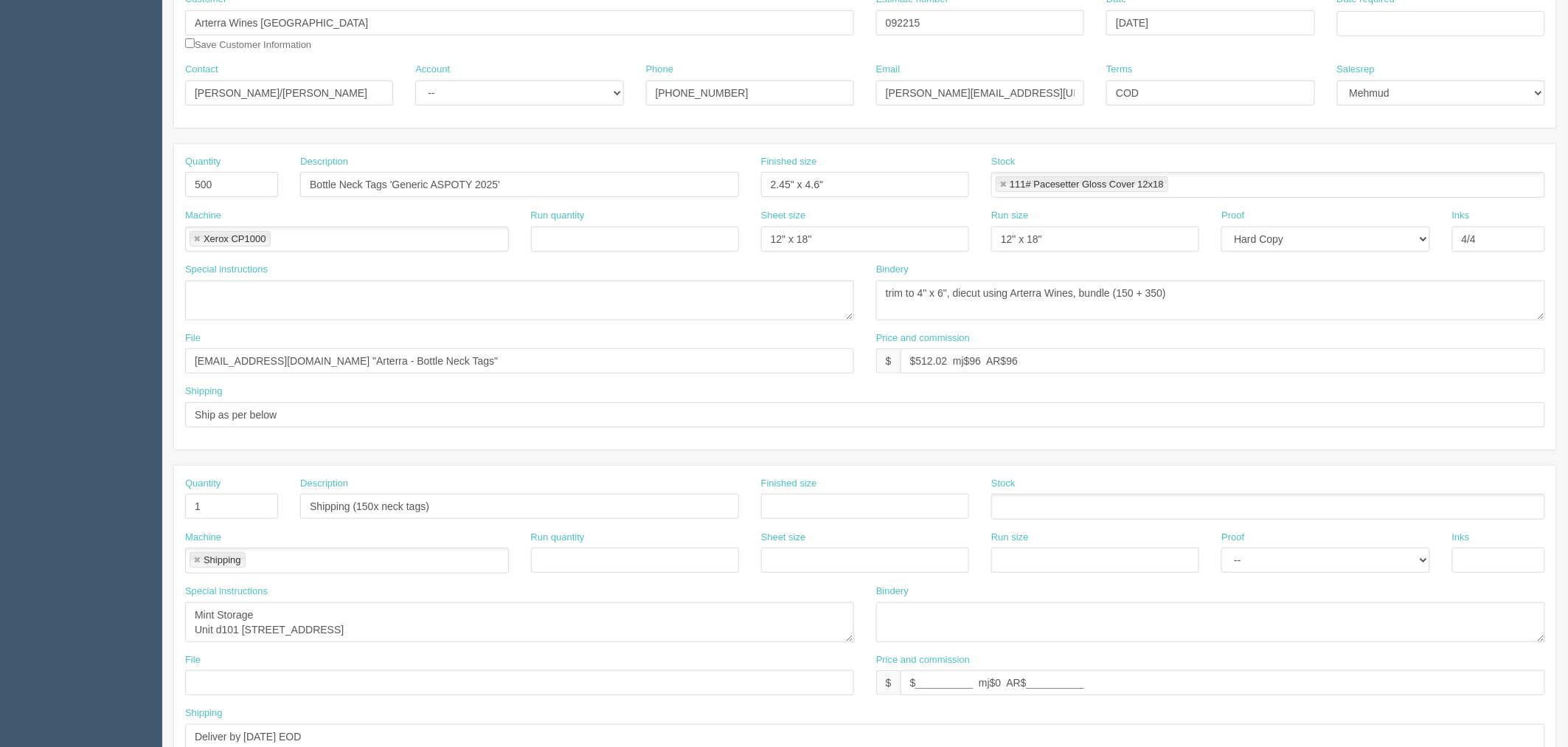
type textarea "ATT: Avery McDannold, APEX Key Account Manager, Prairies, Breakthru Beverage – …"
click at [328, 416] on input "Ship as per below" at bounding box center [865, 415] width 1360 height 25
drag, startPoint x: 467, startPoint y: 414, endPoint x: 634, endPoint y: 414, distance: 167.0
click at [634, 414] on input "Ship as per below, send invoice and tracking numbers to Tony" at bounding box center [865, 415] width 1360 height 25
paste input "Tony Perri <canada@paradisespirits.com>"
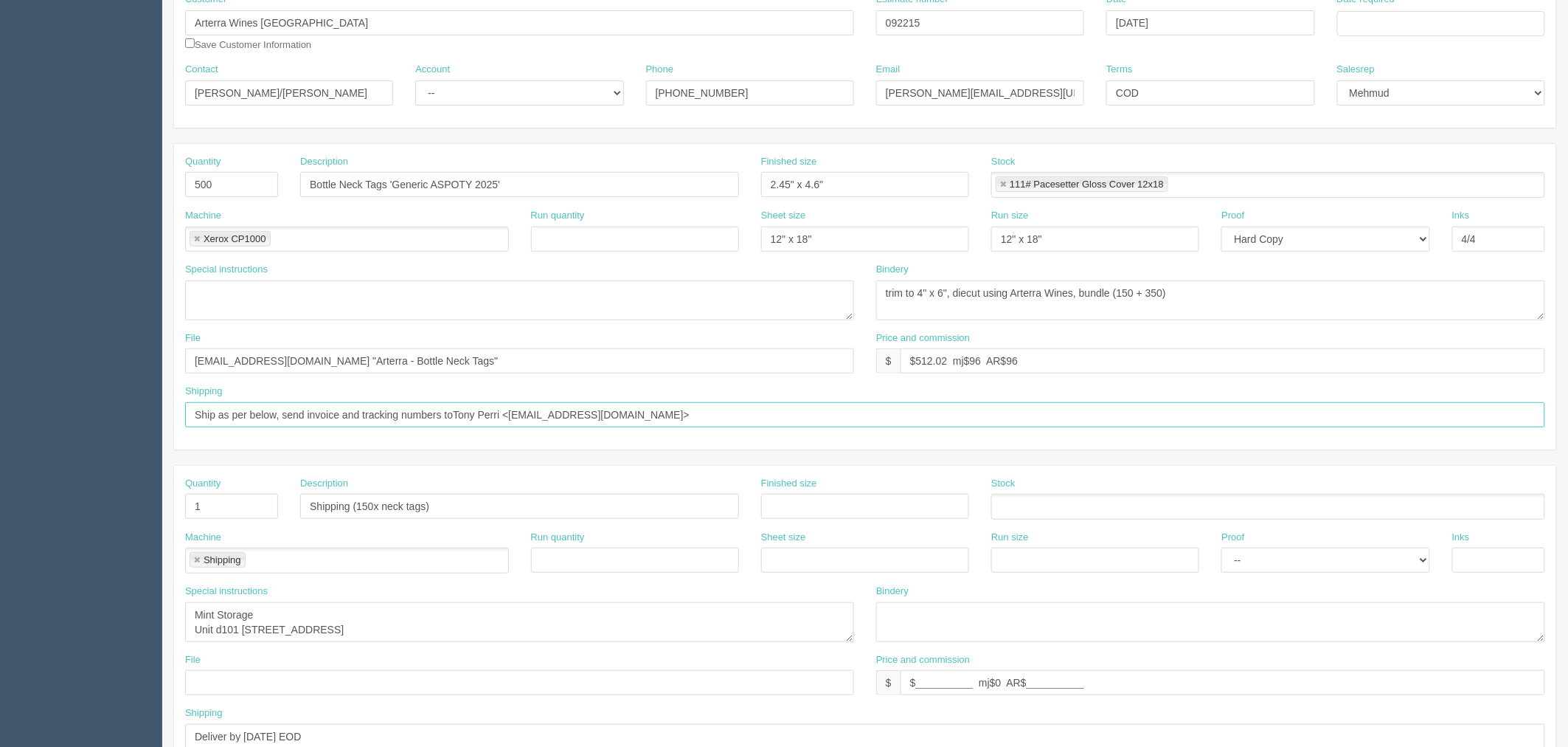
drag, startPoint x: 464, startPoint y: 415, endPoint x: 498, endPoint y: 429, distance: 36.8
click at [464, 415] on input "Ship as per below, send invoice and tracking numbers toTony Perri <canada@parad…" at bounding box center [865, 415] width 1360 height 25
click at [778, 412] on input "Ship as per below, send invoice and tracking numbers to <canada@paradisespirits…" at bounding box center [865, 415] width 1360 height 25
paste input "Ana Pino <ana@paradisespirits.com>"
click at [664, 417] on input "Ship as per below, send invoice and tracking numbers to <canada@paradisespirits…" at bounding box center [865, 415] width 1360 height 25
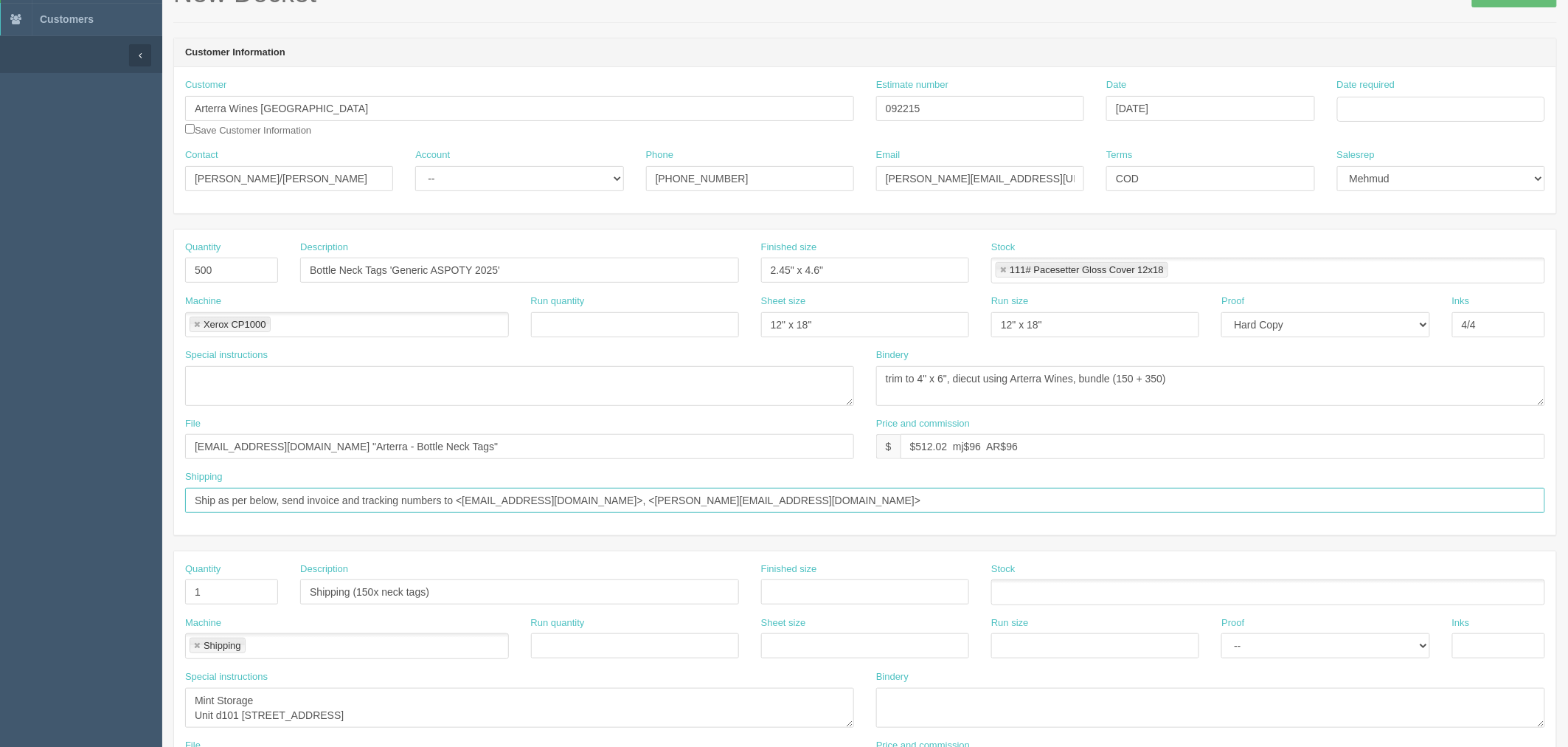
scroll to position [0, 0]
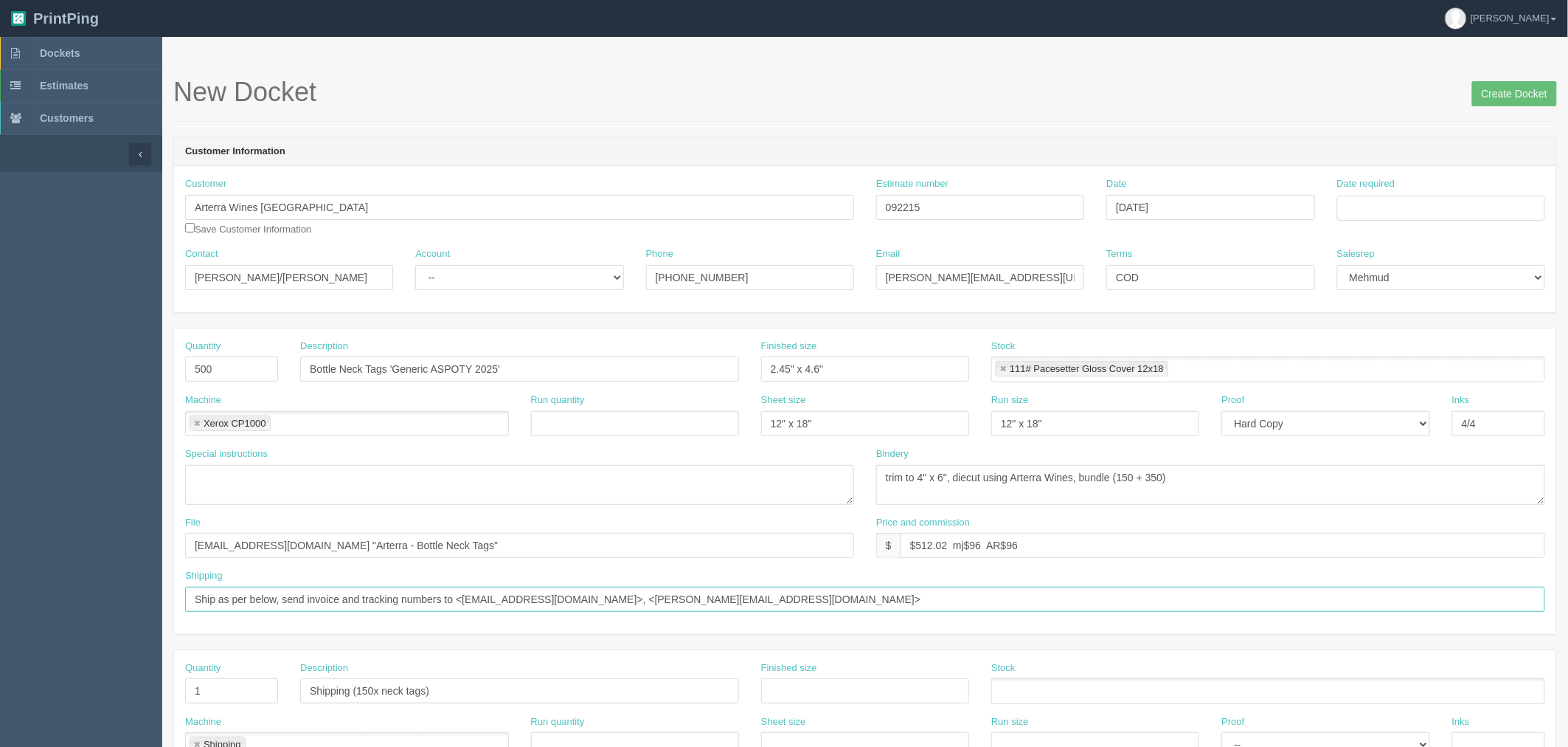
drag, startPoint x: 477, startPoint y: 599, endPoint x: 607, endPoint y: 592, distance: 130.2
click at [607, 592] on input "Ship as per below, send invoice and tracking numbers to <canada@paradisespirits…" at bounding box center [865, 599] width 1360 height 25
drag, startPoint x: 612, startPoint y: 598, endPoint x: 475, endPoint y: 599, distance: 137.0
click at [475, 599] on input "Ship as per below, send invoice and tracking numbers to <canada@paradisespirits…" at bounding box center [865, 599] width 1360 height 25
type input "Ship as per below, send invoice and tracking numbers to <canada@paradisespirits…"
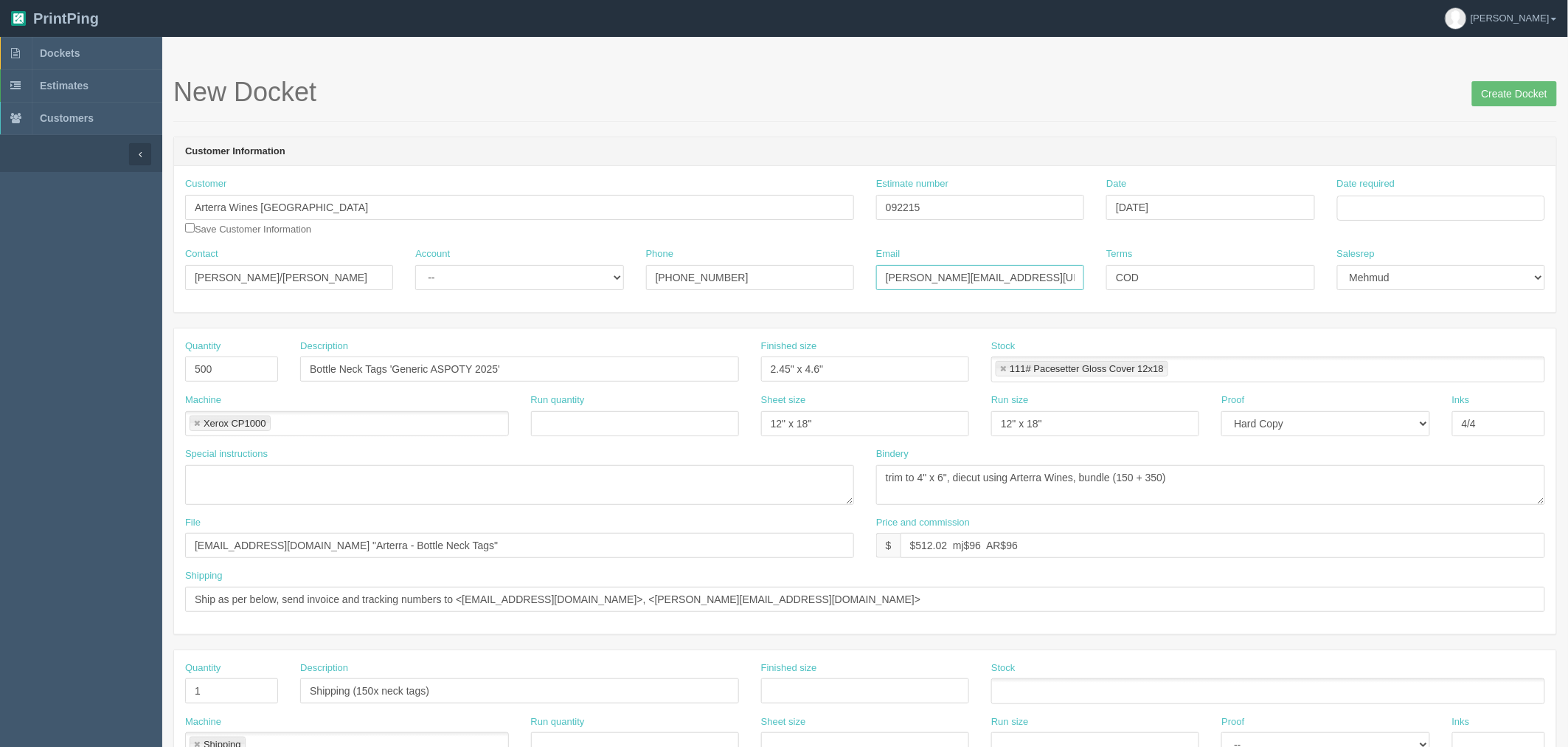
click at [941, 271] on input "amanda.schubert@arterrawines.com/risha.gorkoff@arterracanada.com" at bounding box center [980, 277] width 208 height 25
paste input "canada@paradisespirits"
type input "canada@paradisespirits.com"
drag, startPoint x: -42, startPoint y: 248, endPoint x: -108, endPoint y: 249, distance: 66.0
click at [0, 249] on html "PrintPing Zack Edit account ( zack@allrush.ca ) Logout Dockets Estimates" at bounding box center [784, 670] width 1568 height 1340
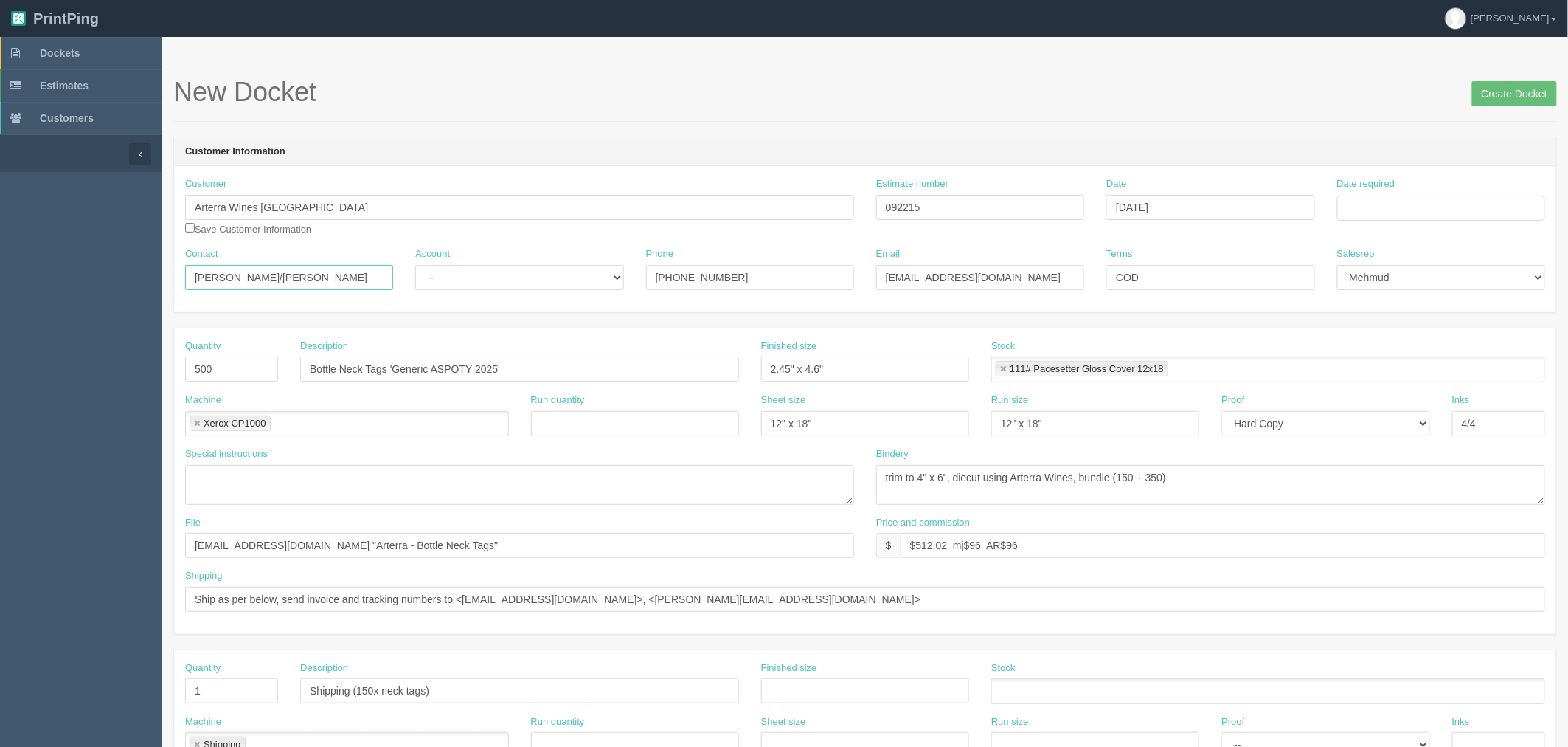
paste input "Tony Perri <canada@paradisespirits.com>"
drag, startPoint x: 232, startPoint y: 273, endPoint x: 606, endPoint y: 286, distance: 374.2
click at [606, 286] on div "Contact Tony Perri <canada@paradisespirits.com> Account -- Existing Client Allr…" at bounding box center [865, 275] width 1382 height 54
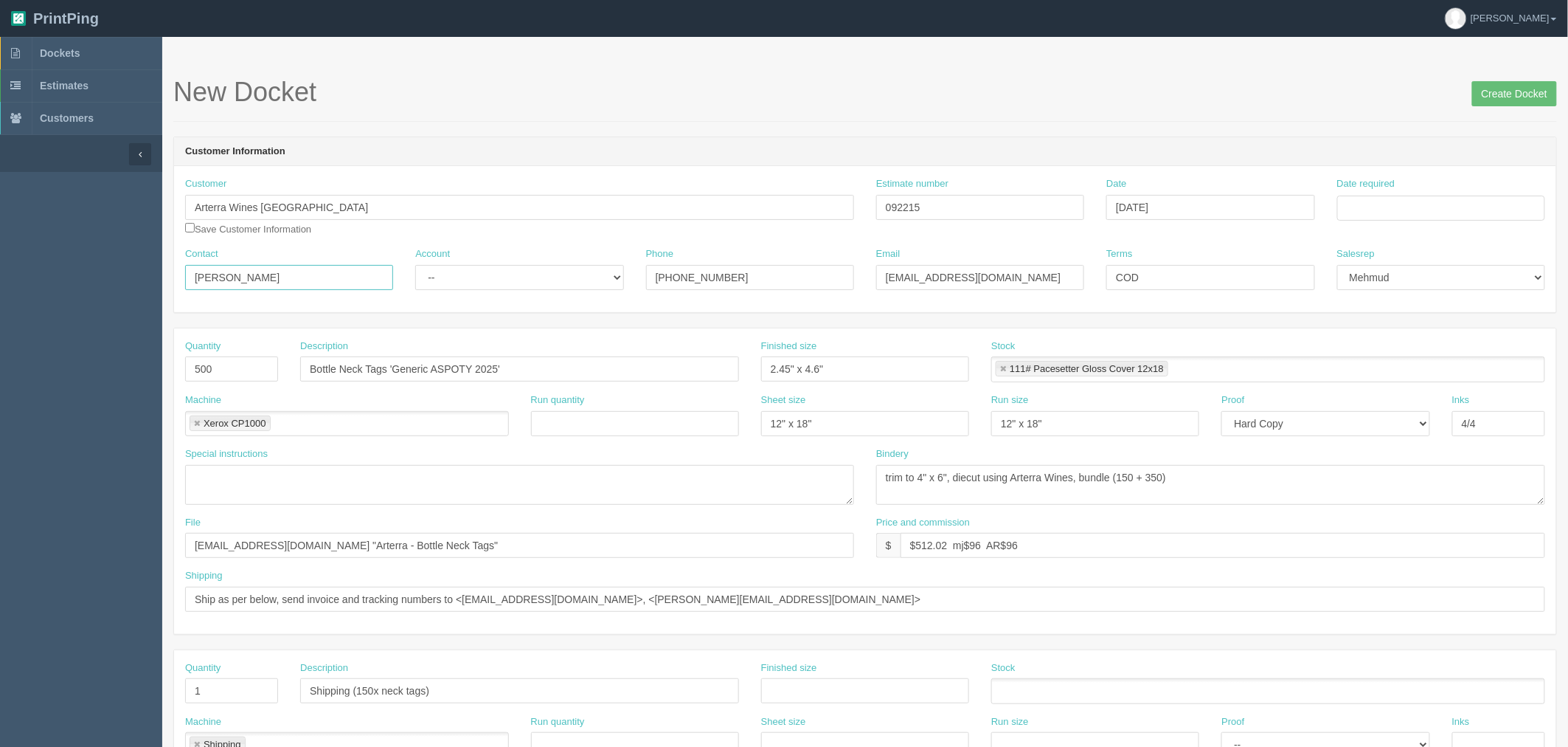
type input "Tony Perri"
click at [525, 281] on select "-- Existing Client Allrush Client Rep Client" at bounding box center [519, 277] width 208 height 25
select select "Rep Client"
click at [415, 265] on select "-- Existing Client Allrush Client Rep Client" at bounding box center [519, 277] width 208 height 25
click at [1384, 213] on input "Date required" at bounding box center [1441, 209] width 208 height 25
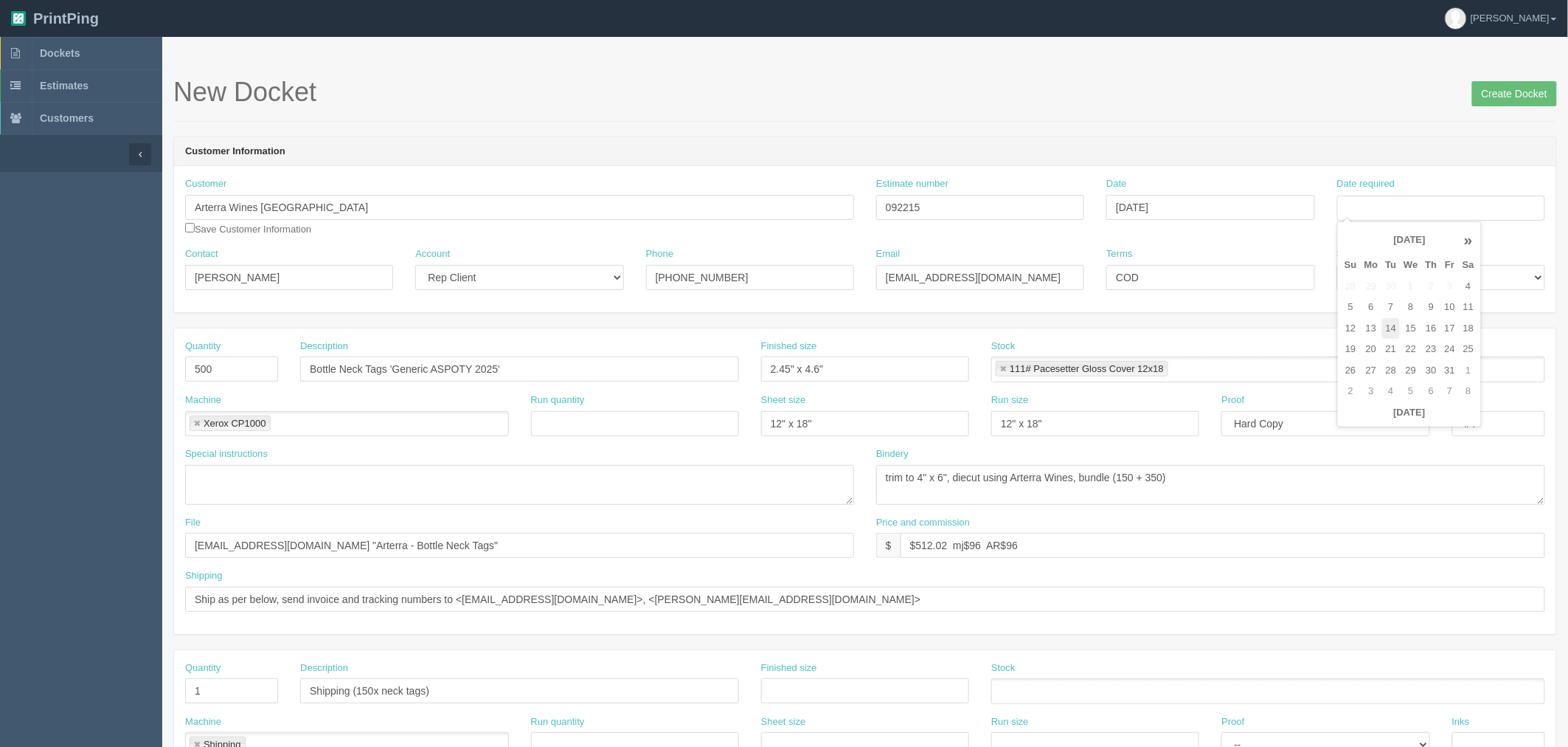
click at [1388, 331] on td "14" at bounding box center [1392, 328] width 19 height 21
type input "[DATE]"
click at [1220, 143] on header "Customer Information" at bounding box center [865, 152] width 1382 height 30
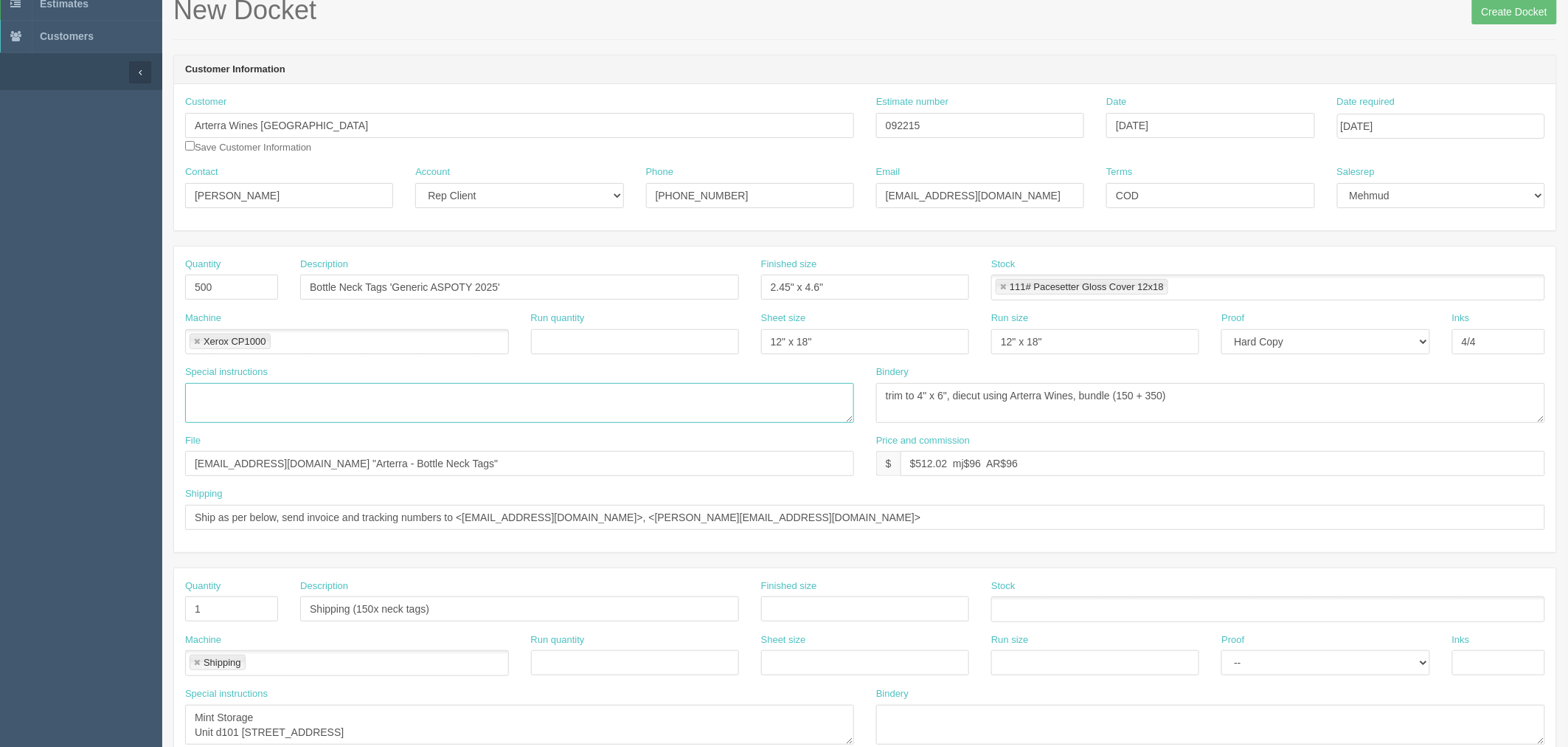
click at [310, 403] on textarea at bounding box center [519, 403] width 669 height 40
type textarea "double sided"
click at [444, 465] on input "files@allrush.ca "Arterra - Bottle Neck Tags"" at bounding box center [519, 464] width 669 height 25
type input "files@allrush.ca "Paradise Spirits - Bottle Neck Tags""
drag, startPoint x: 325, startPoint y: 125, endPoint x: -398, endPoint y: 57, distance: 726.2
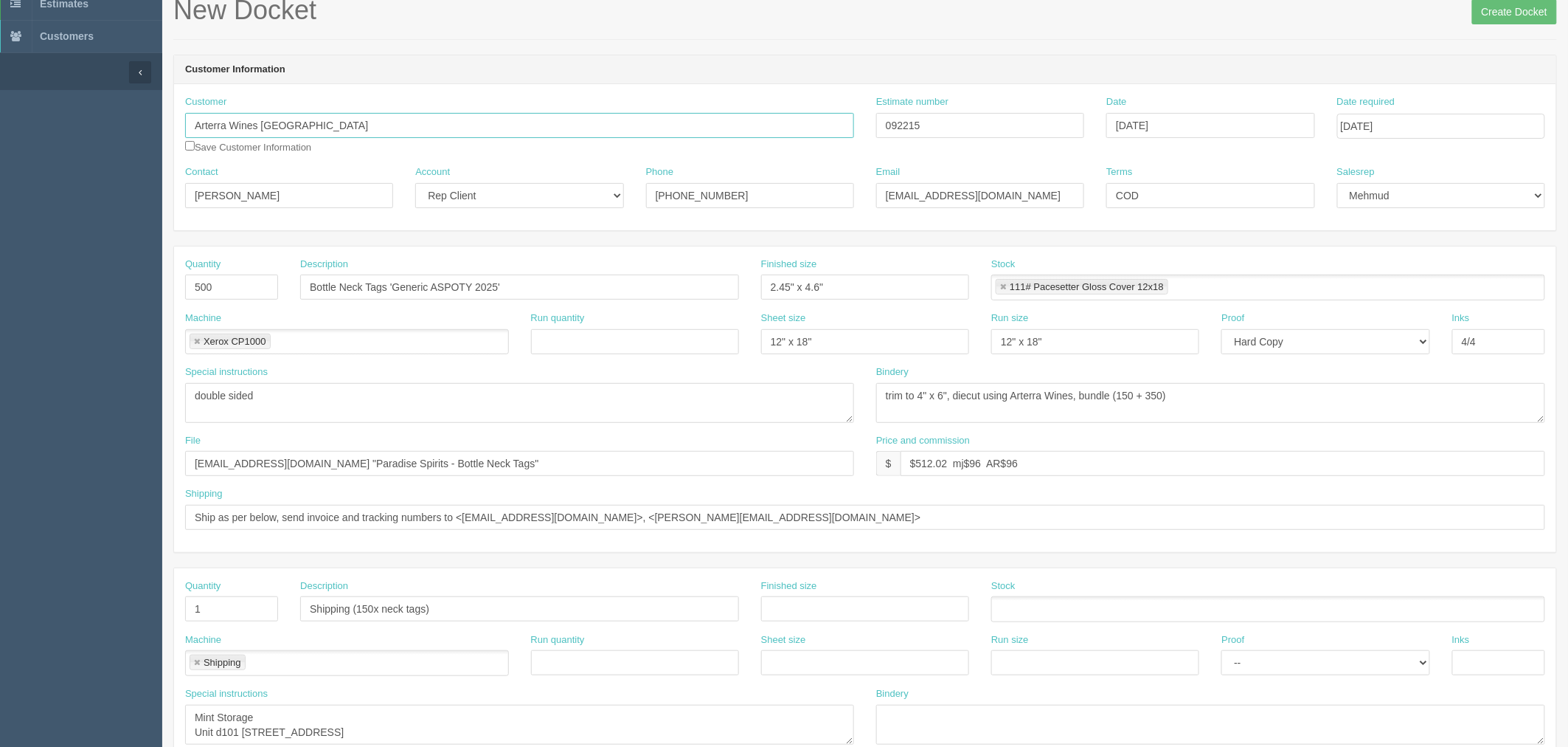
click at [0, 57] on html "PrintPing Zack Edit account ( zack@allrush.ca ) Logout Dockets Estimates" at bounding box center [784, 588] width 1568 height 1340
type input "Paradise Spirits"
click at [791, 192] on input "403-478-8512" at bounding box center [749, 196] width 208 height 25
drag, startPoint x: 780, startPoint y: 199, endPoint x: 395, endPoint y: 202, distance: 385.0
click at [381, 175] on div "Contact Tony Perri Account -- Existing Client Allrush Client Rep Client Phone 4…" at bounding box center [865, 192] width 1382 height 54
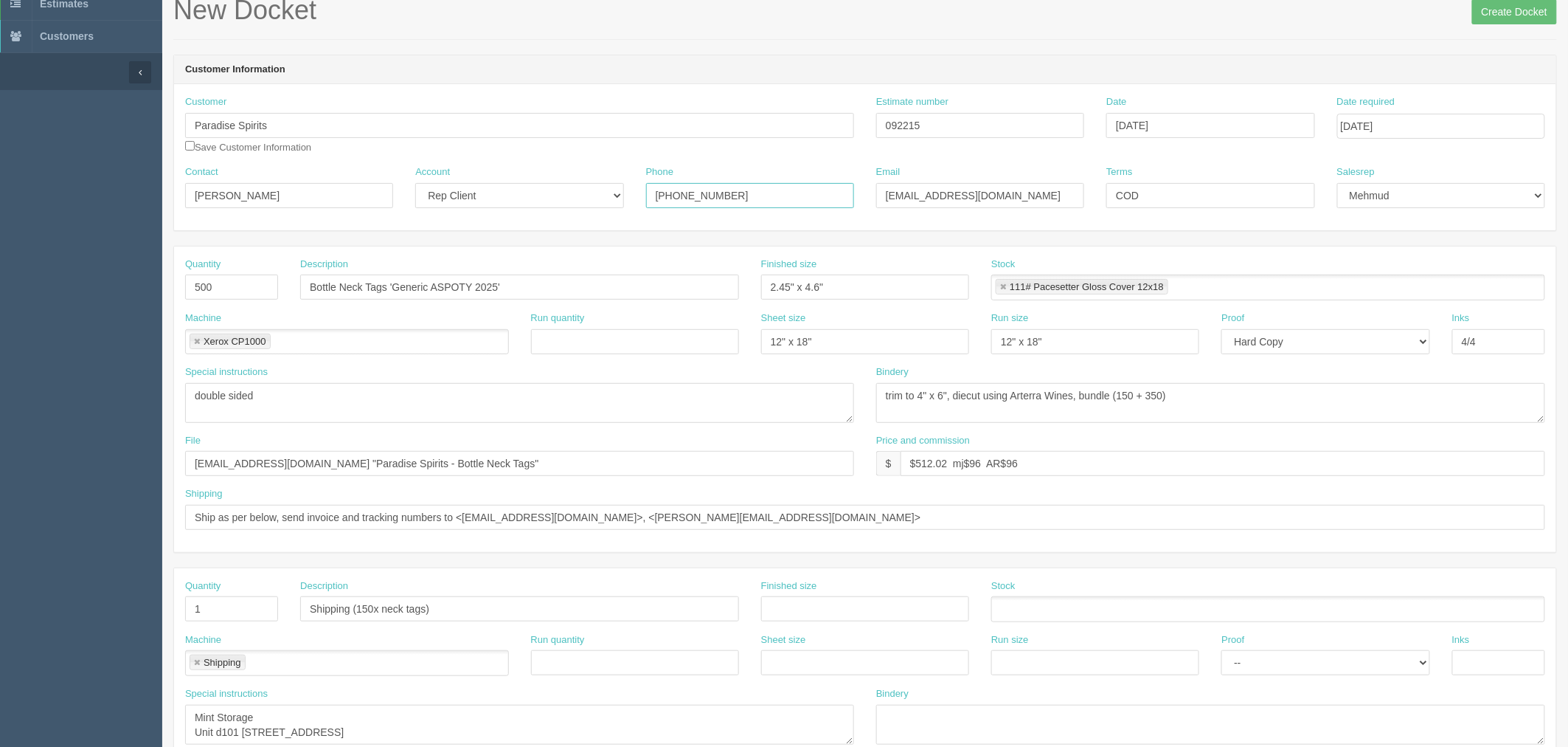
paste input "(403) 471-9130"
type input "(403) 471-9130"
drag, startPoint x: 1169, startPoint y: 185, endPoint x: 686, endPoint y: 194, distance: 483.1
click at [696, 194] on div "Contact Tony Perri Account -- Existing Client Allrush Client Rep Client Phone (…" at bounding box center [865, 192] width 1382 height 54
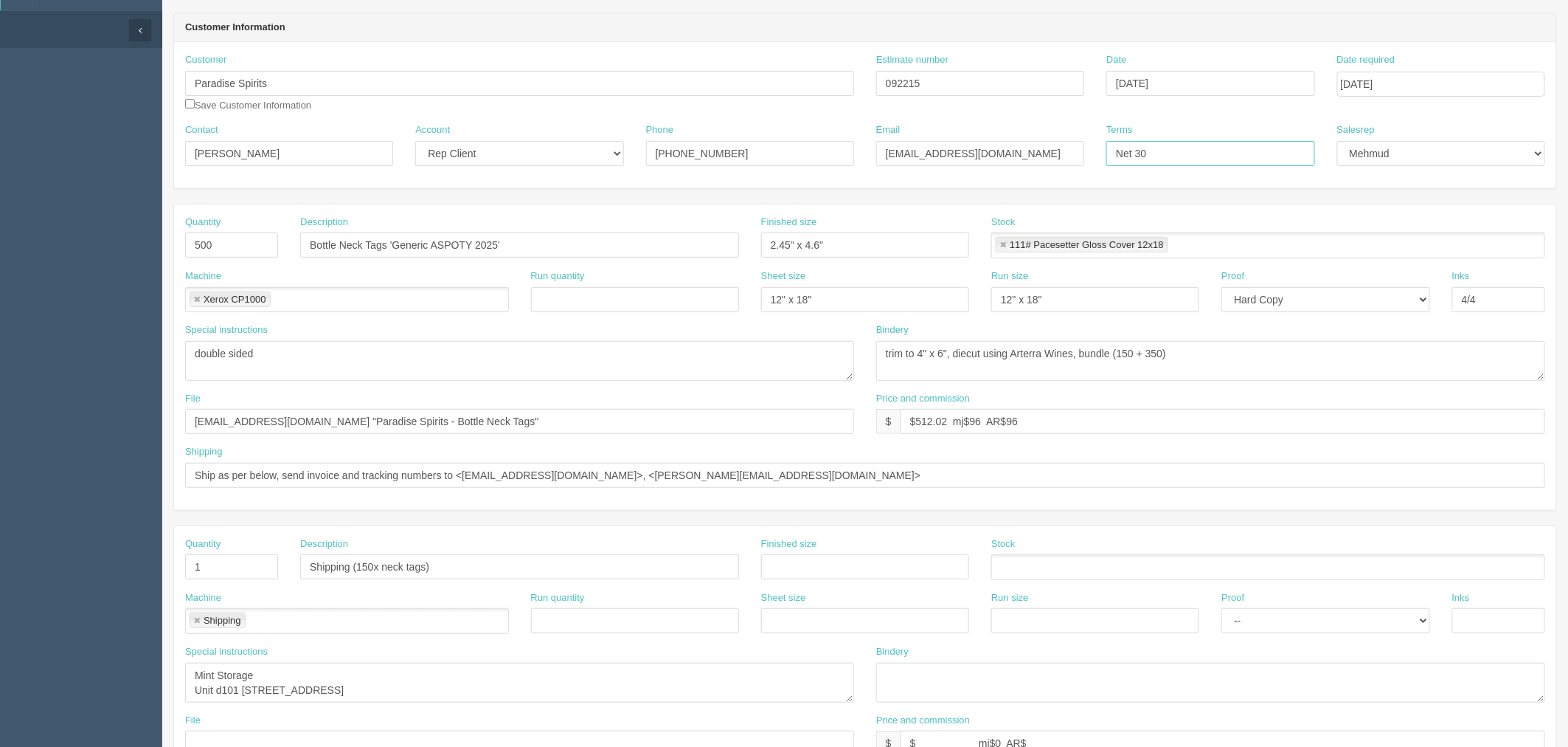
scroll to position [0, 0]
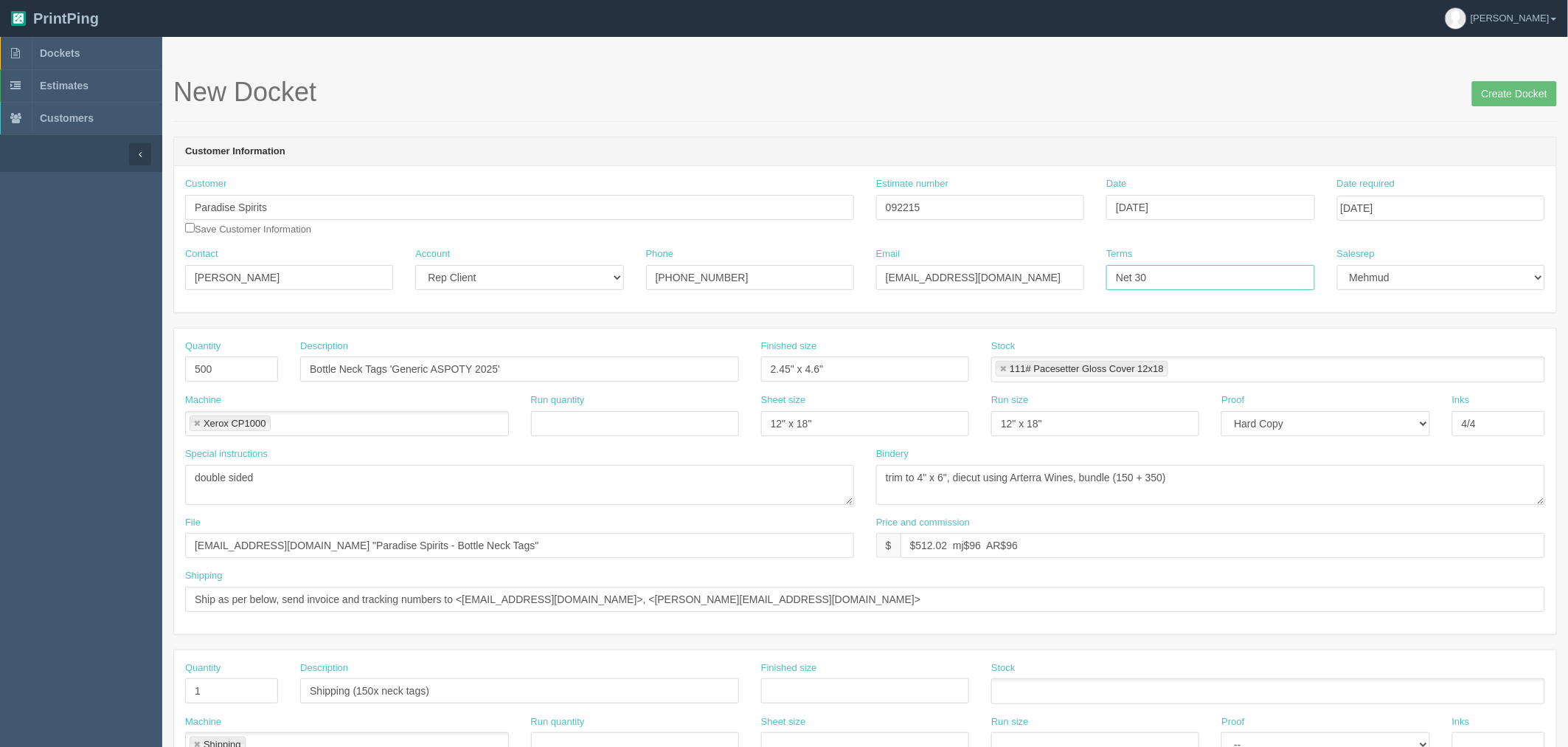
type input "Net 30"
drag, startPoint x: 924, startPoint y: 204, endPoint x: 551, endPoint y: 212, distance: 373.1
click at [556, 209] on div "Customer Paradise Spirits paradise spirits Paradise Spirits Paradise Spirits Sa…" at bounding box center [865, 212] width 1382 height 70
drag, startPoint x: 916, startPoint y: 544, endPoint x: 1572, endPoint y: 456, distance: 661.9
click at [1567, 459] on html "PrintPing Zack Edit account ( zack@allrush.ca ) Logout Dockets Estimates" at bounding box center [784, 670] width 1568 height 1340
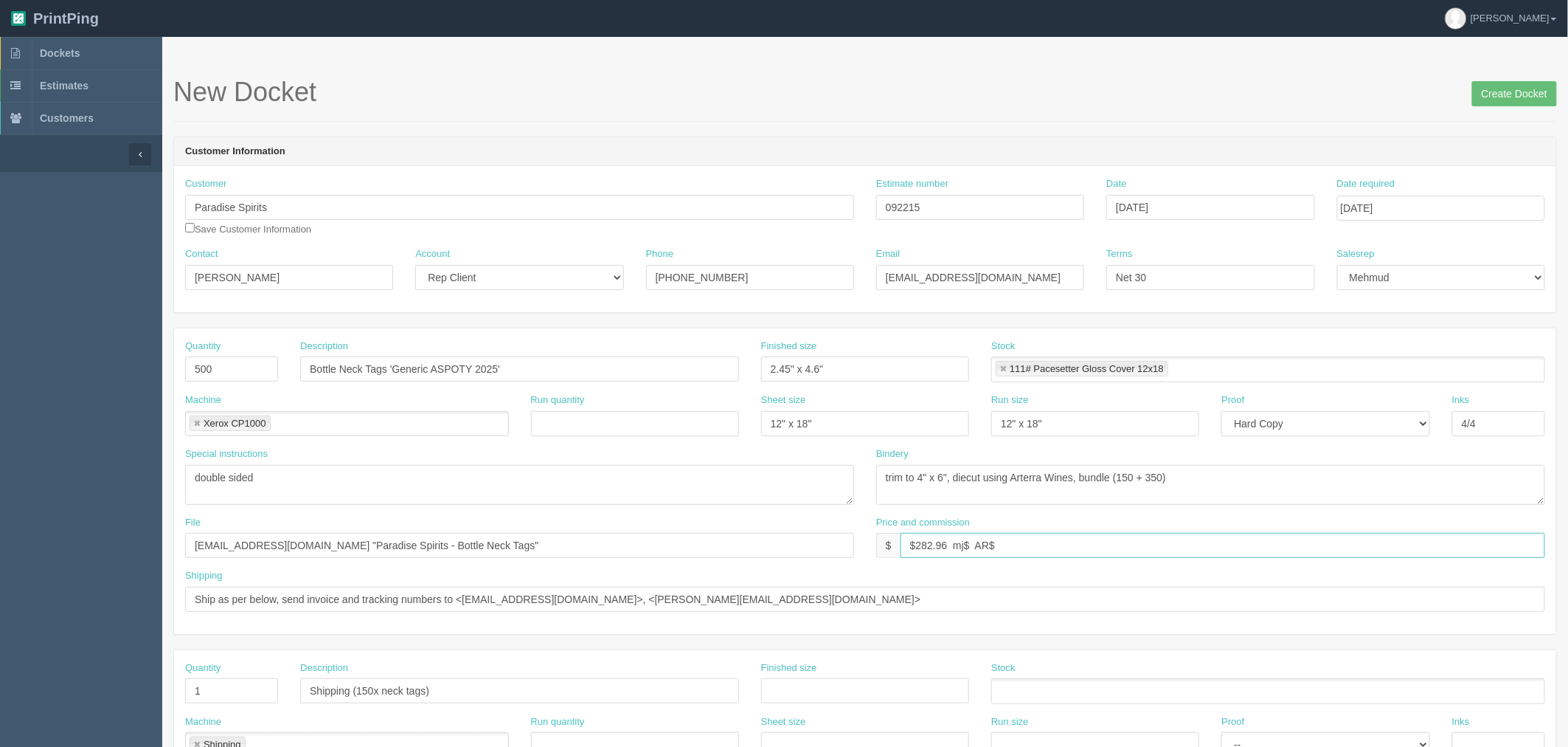
click at [1063, 551] on input "$282.96 mj$ AR$" at bounding box center [1223, 545] width 645 height 25
paste input "53.06"
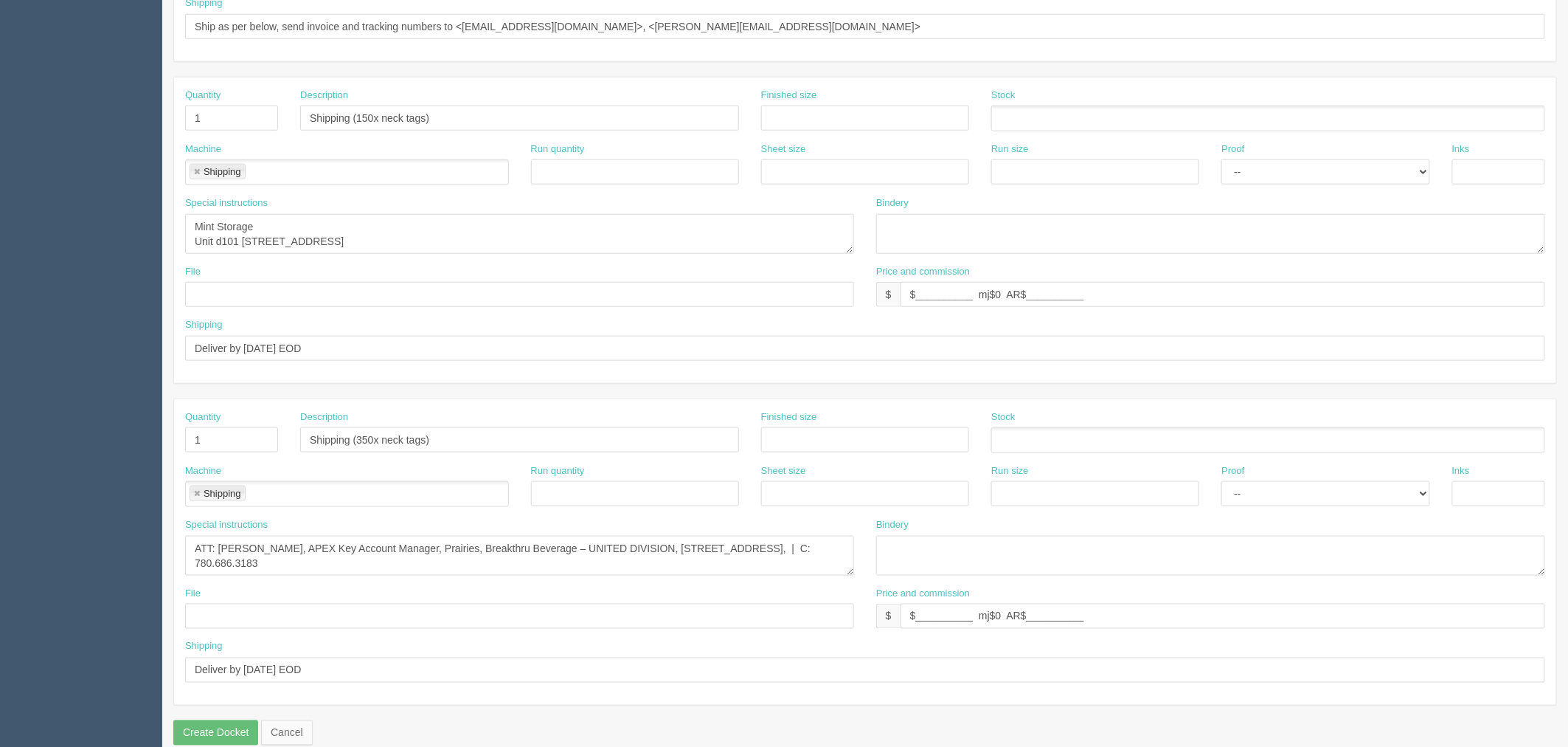
scroll to position [573, 0]
type input "$282.96 mj$53.06 AR$53.06"
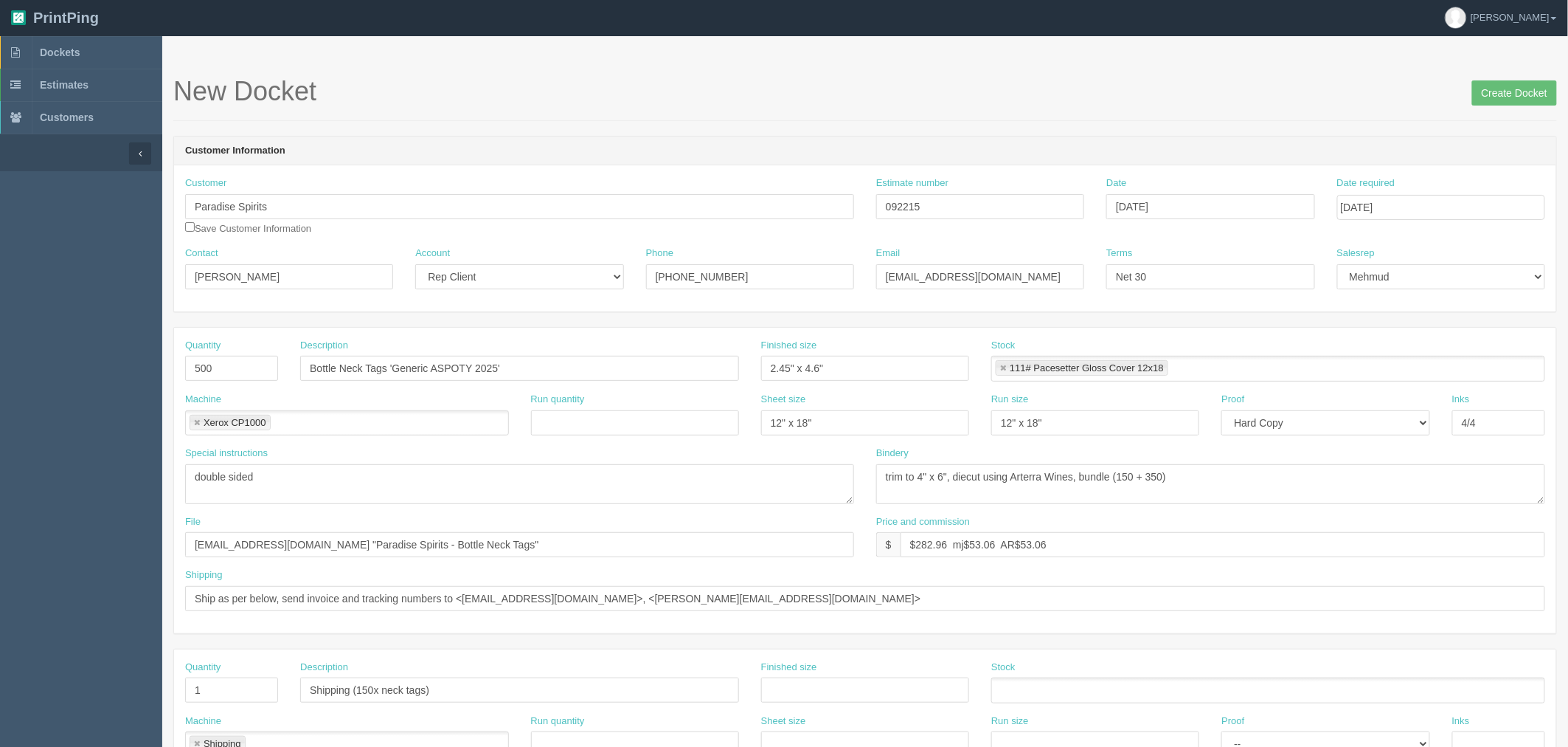
scroll to position [0, 0]
click at [1485, 87] on input "Create Docket" at bounding box center [1515, 94] width 85 height 25
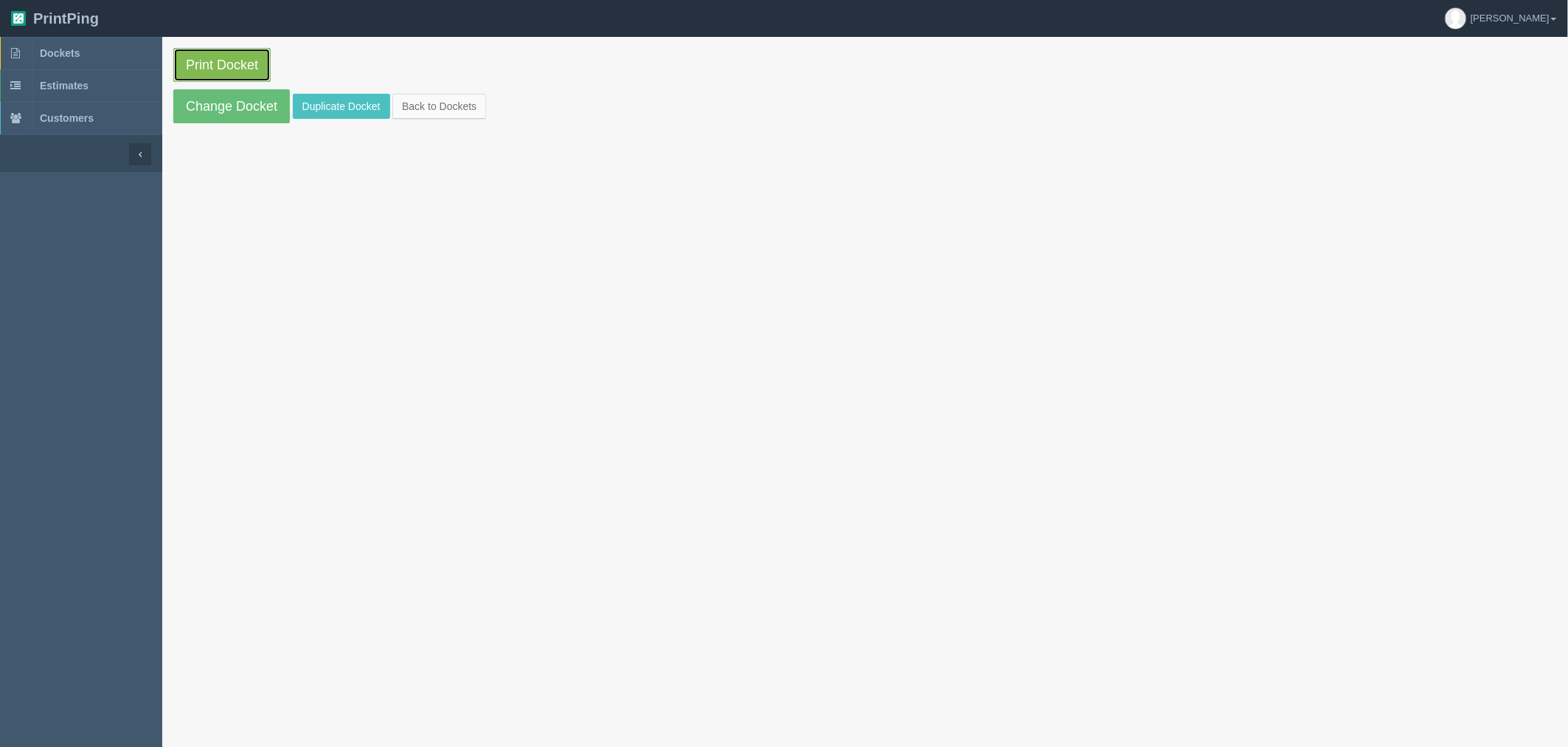
click at [208, 64] on link "Print Docket" at bounding box center [222, 65] width 97 height 34
click at [91, 53] on link "Dockets" at bounding box center [81, 53] width 162 height 32
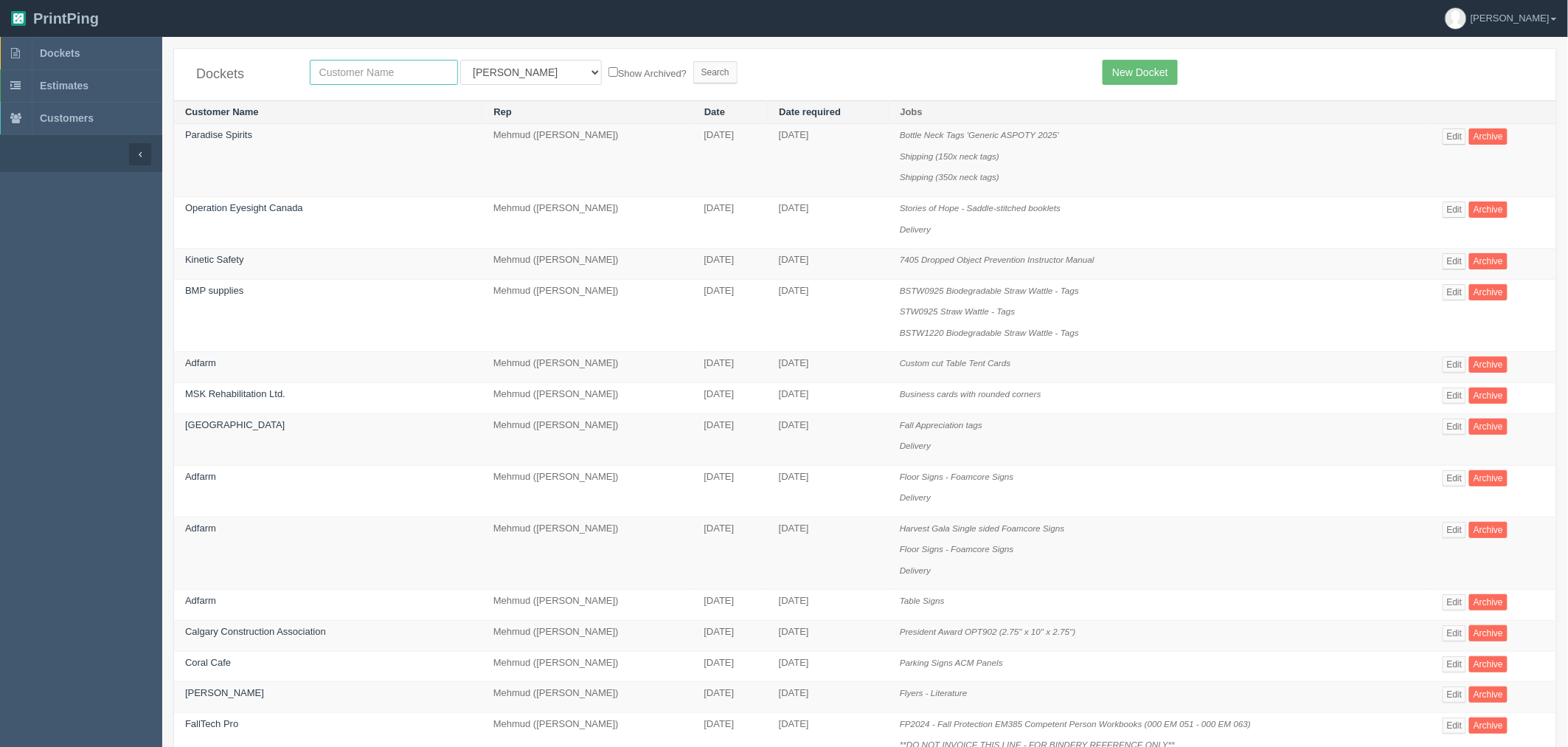
click at [374, 68] on input "text" at bounding box center [383, 72] width 148 height 25
type input "csa"
click at [693, 61] on input "Search" at bounding box center [715, 72] width 44 height 22
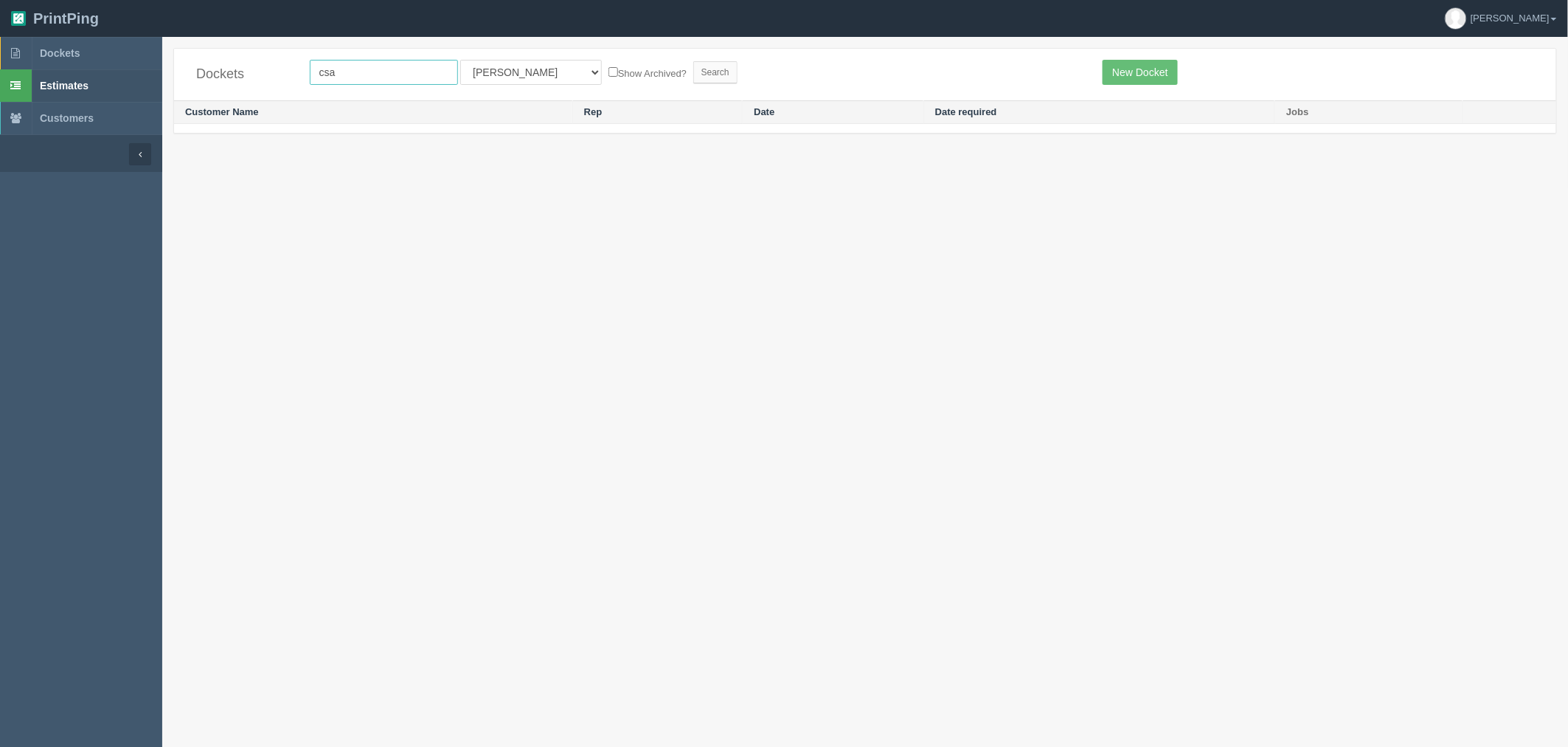
drag, startPoint x: 370, startPoint y: 74, endPoint x: 80, endPoint y: 75, distance: 290.0
click at [82, 76] on section "Dockets Estimates Customers" at bounding box center [784, 410] width 1568 height 747
type input "creative"
click at [693, 61] on input "Search" at bounding box center [715, 72] width 44 height 22
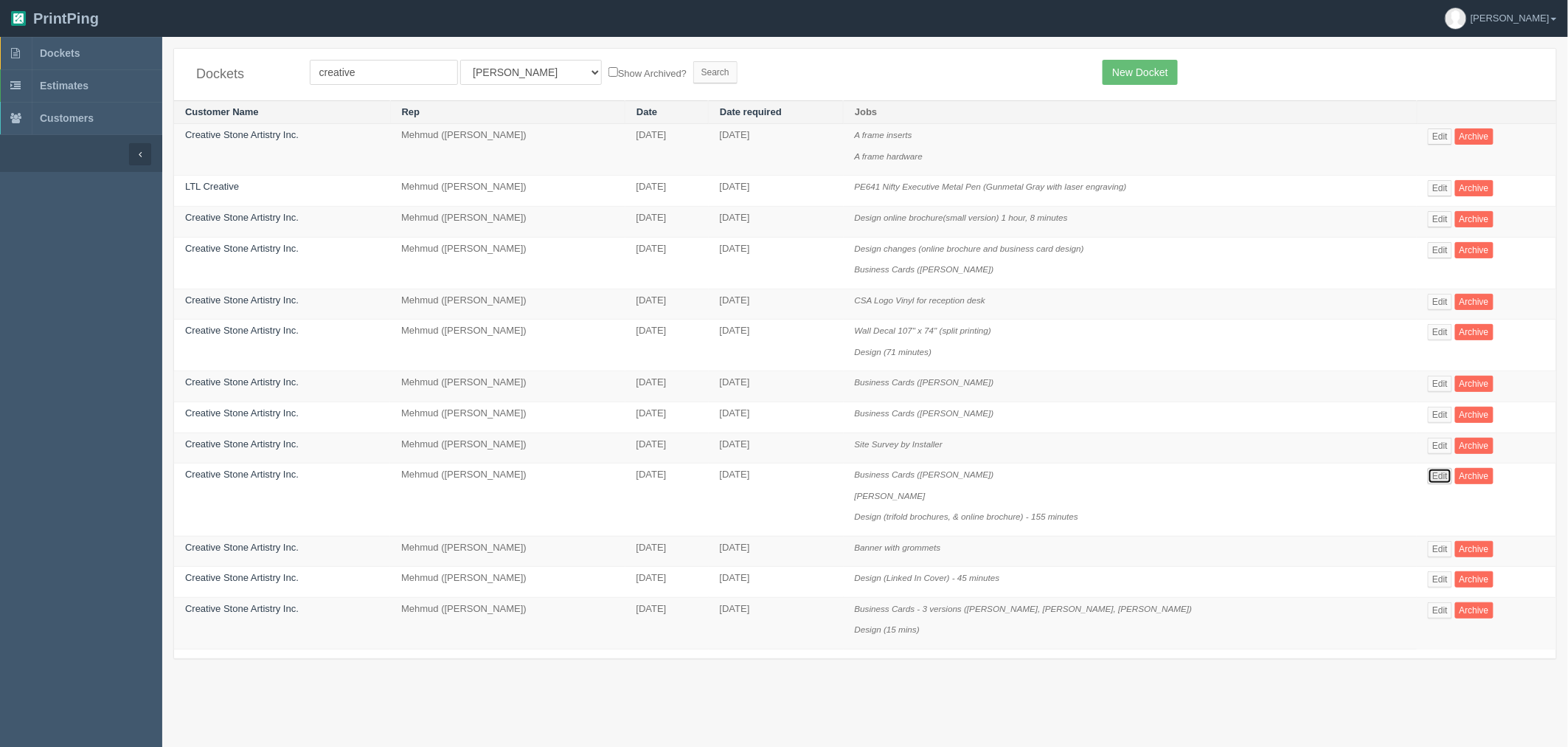
click at [1435, 481] on link "Edit" at bounding box center [1440, 476] width 25 height 16
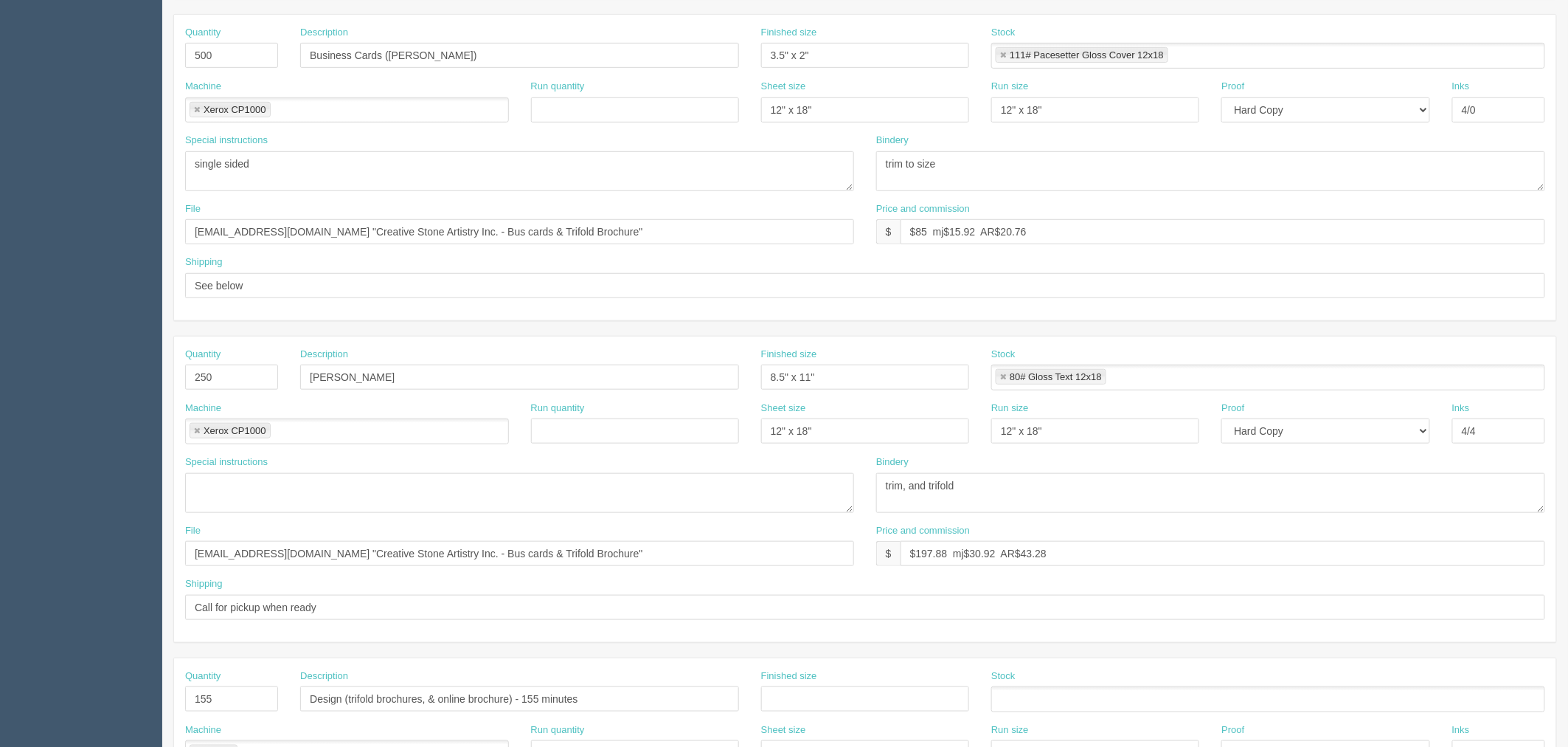
scroll to position [164, 0]
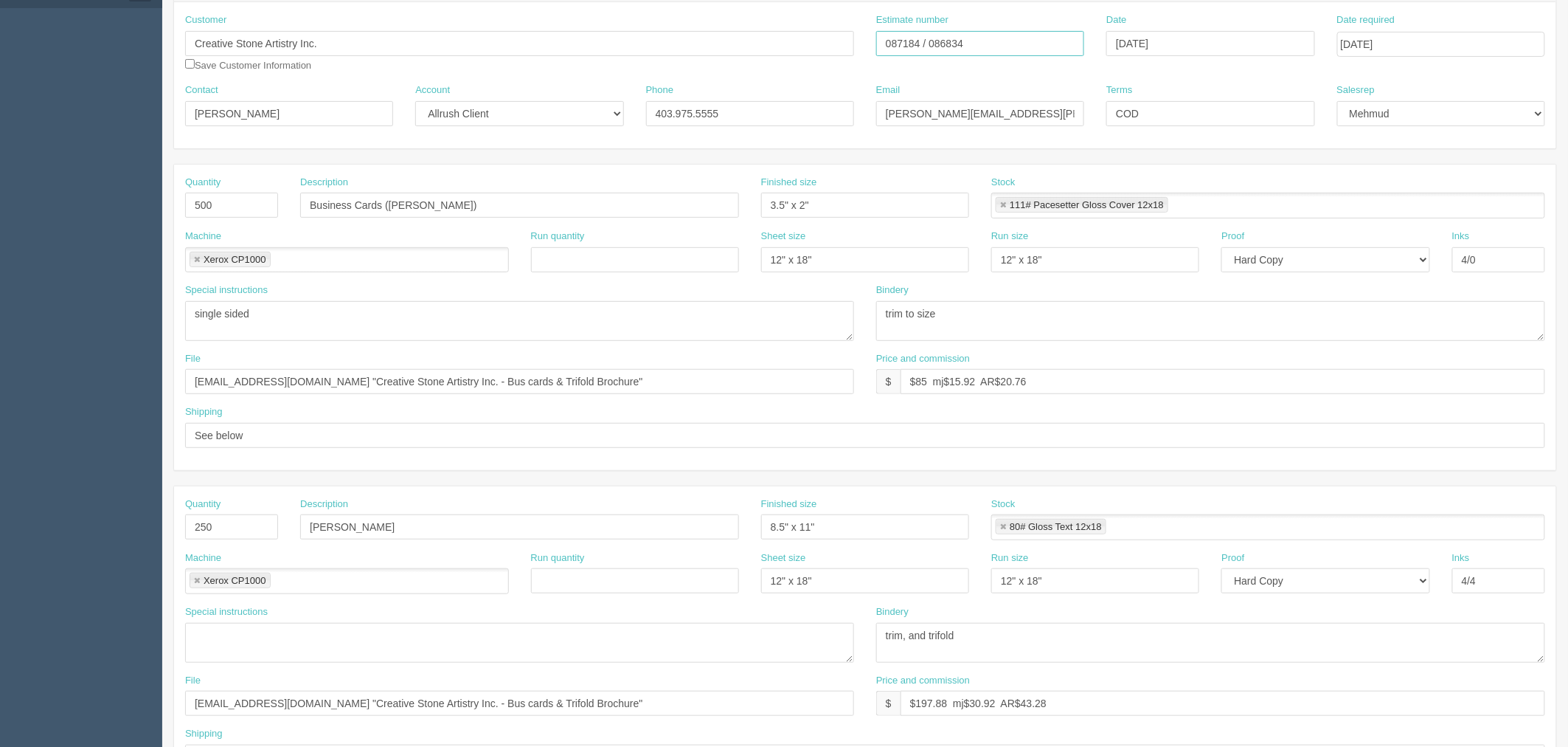
click at [952, 42] on input "087184 / 086834" at bounding box center [980, 44] width 208 height 25
click at [281, 326] on textarea "single sided" at bounding box center [519, 321] width 669 height 40
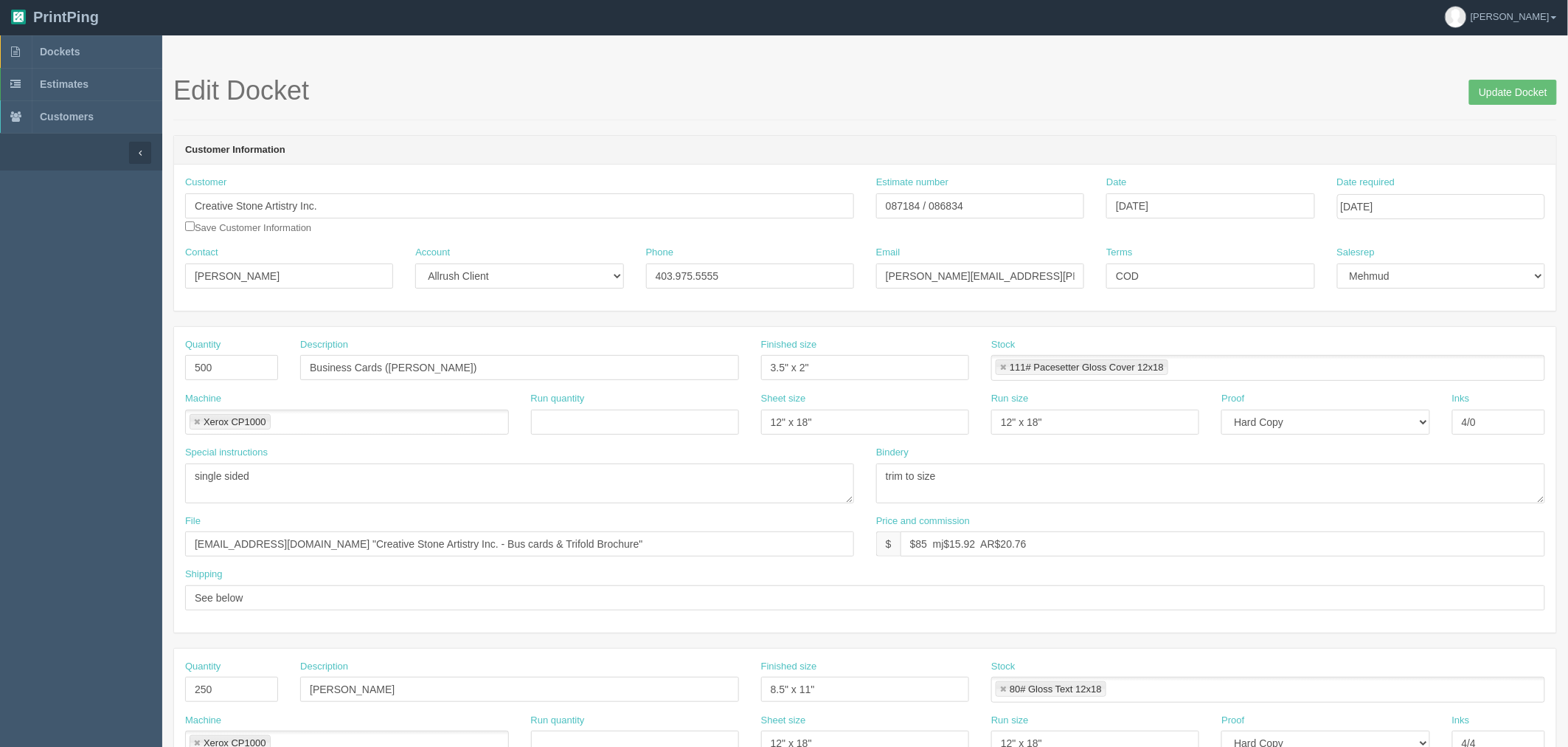
scroll to position [0, 0]
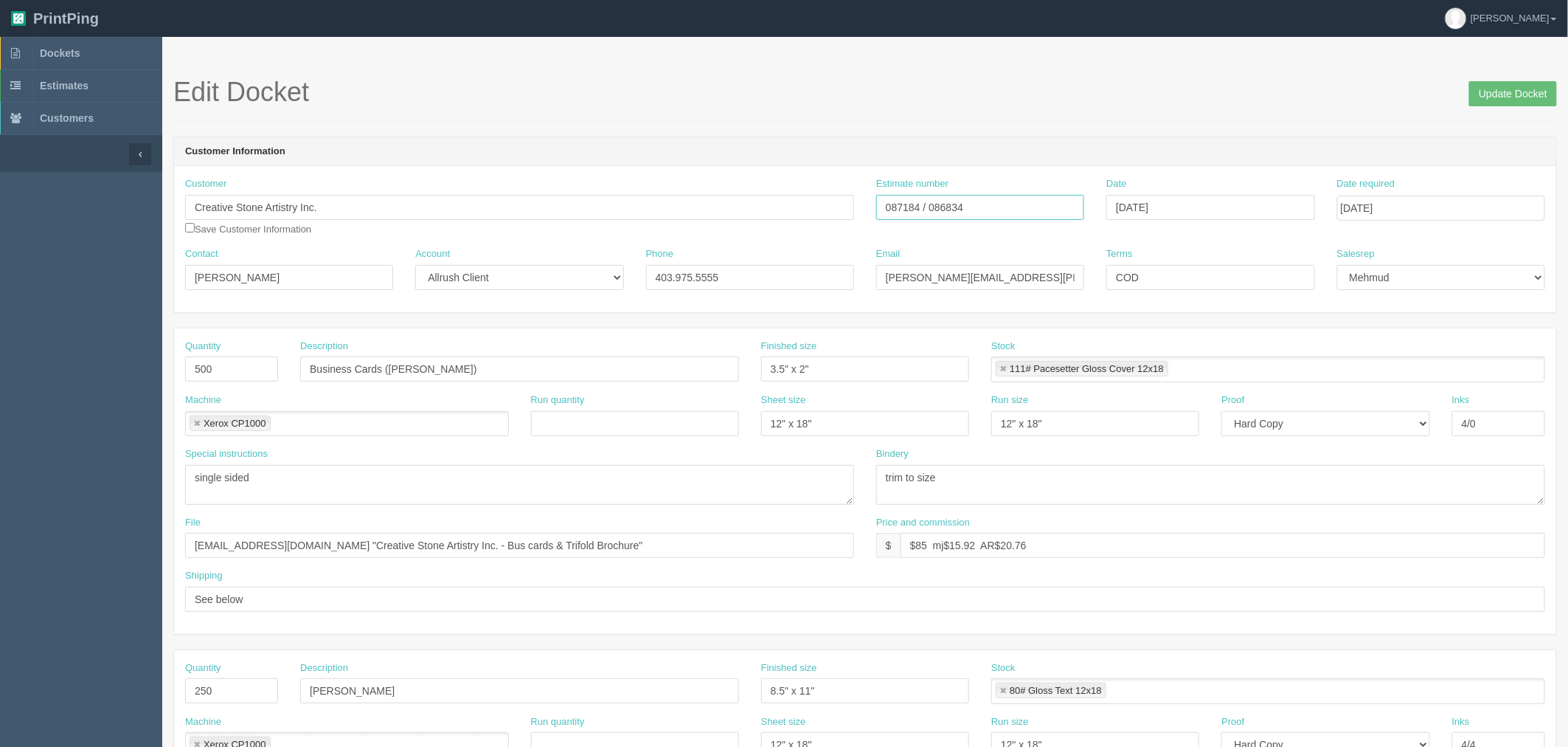
click at [909, 201] on input "087184 / 086834" at bounding box center [980, 208] width 208 height 25
click at [94, 48] on link "Dockets" at bounding box center [81, 53] width 162 height 32
click at [70, 53] on span "Dockets" at bounding box center [59, 53] width 40 height 12
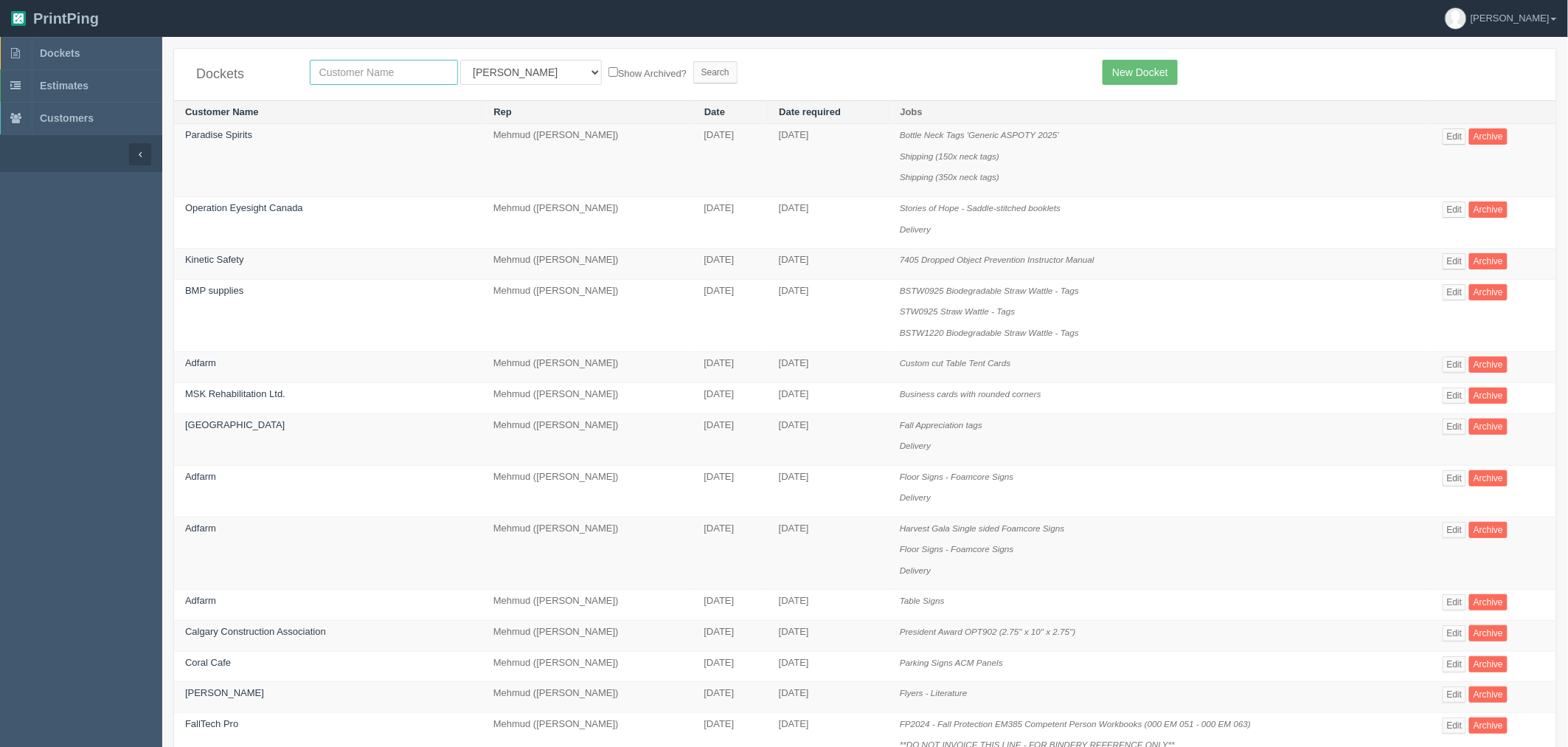
click at [338, 68] on input "text" at bounding box center [383, 72] width 148 height 25
type input "mint"
click at [693, 61] on input "Search" at bounding box center [715, 72] width 44 height 22
click at [399, 77] on input "text" at bounding box center [383, 72] width 148 height 25
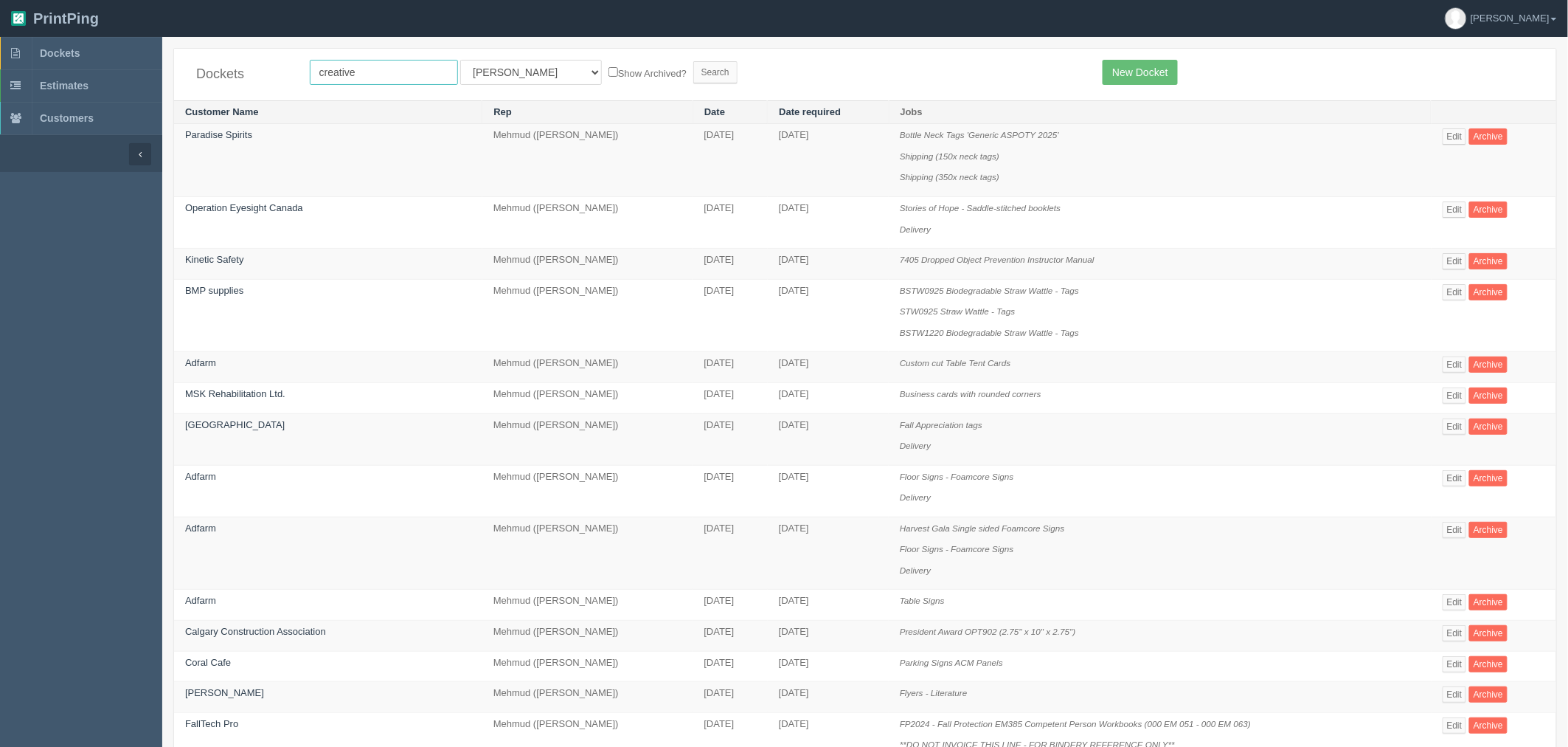
type input "creative"
click at [693, 61] on input "Search" at bounding box center [715, 72] width 44 height 22
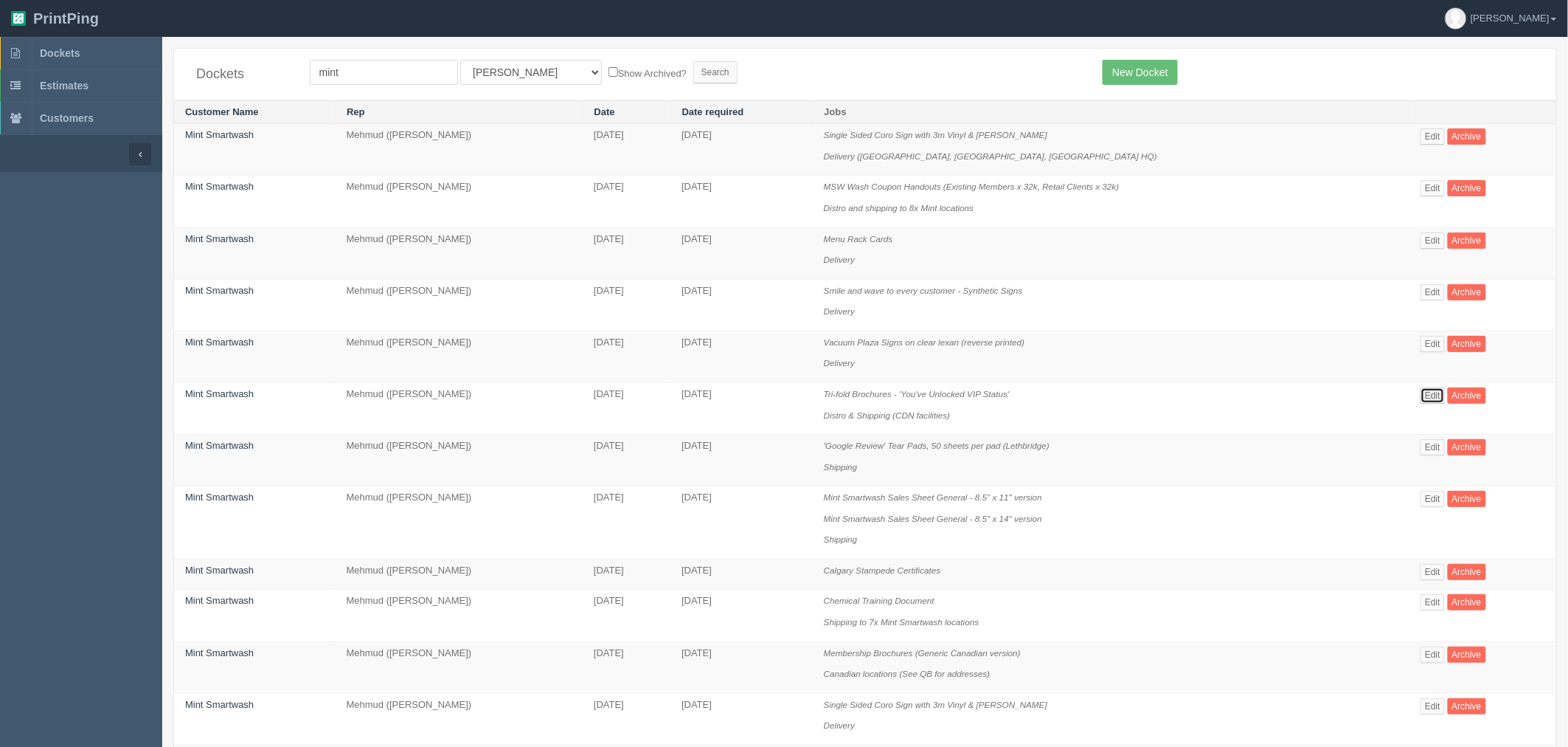
click at [1426, 395] on link "Edit" at bounding box center [1432, 395] width 25 height 16
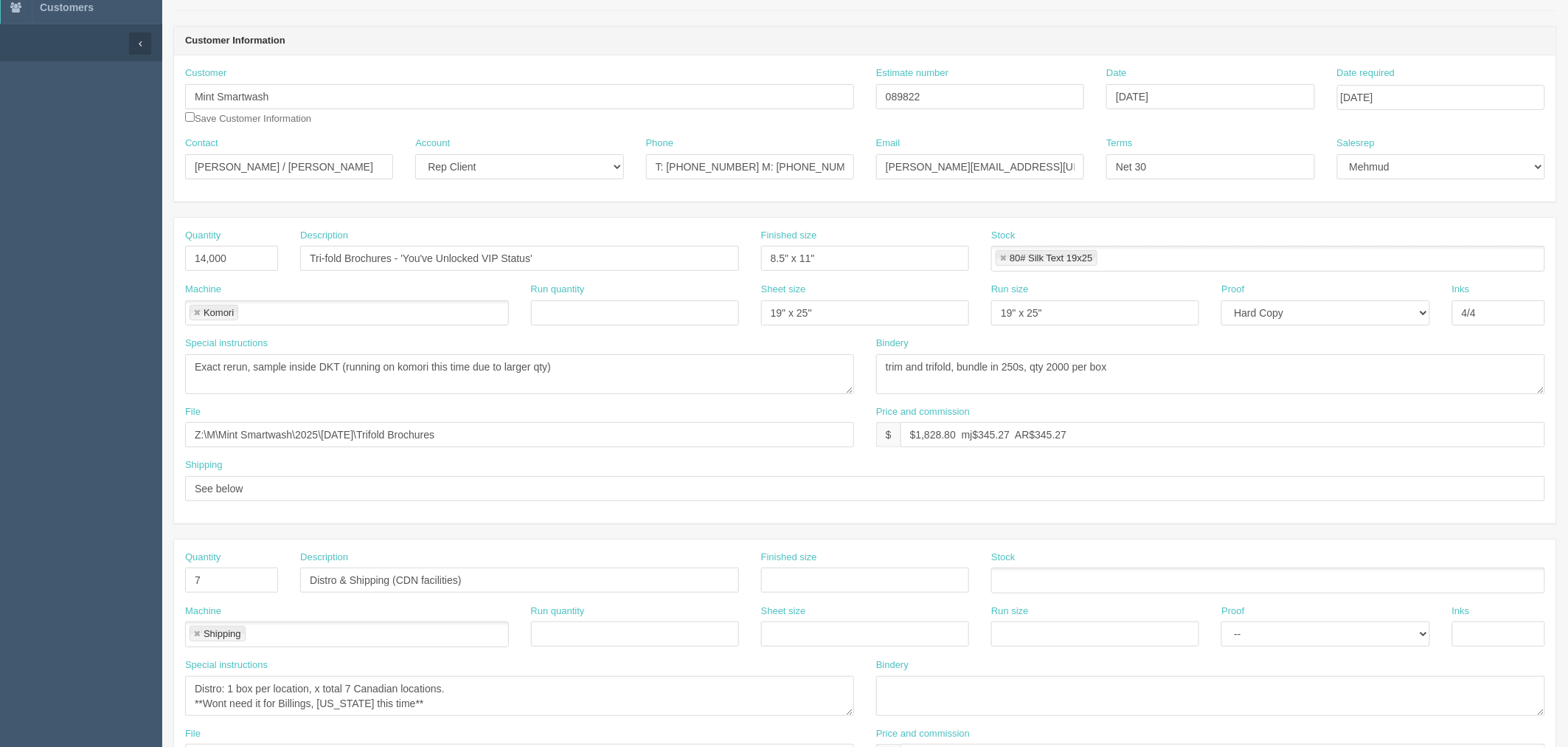
scroll to position [82, 0]
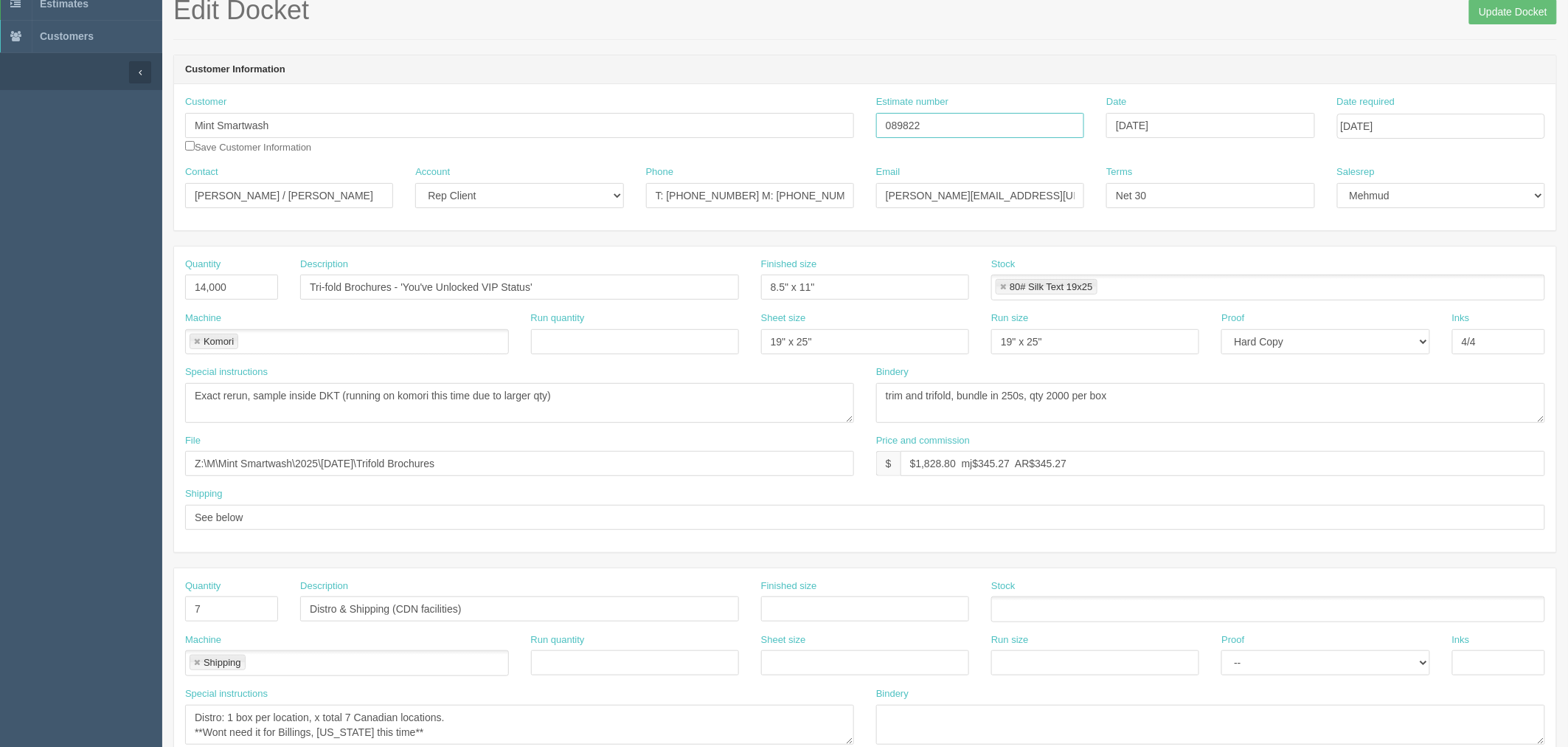
click at [908, 119] on input "089822" at bounding box center [980, 125] width 208 height 25
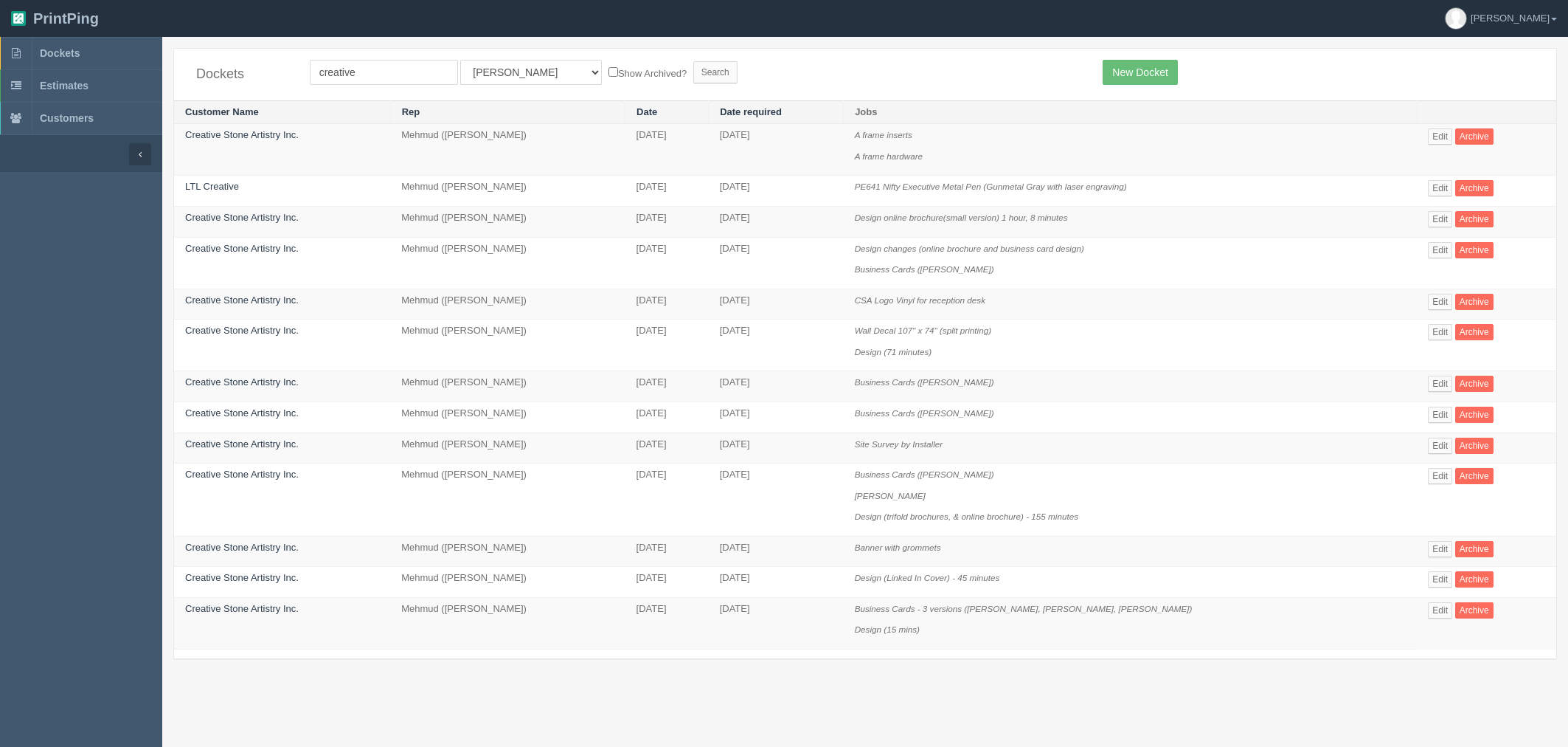
click at [99, 54] on link "Dockets" at bounding box center [81, 53] width 162 height 32
